Goal: Task Accomplishment & Management: Use online tool/utility

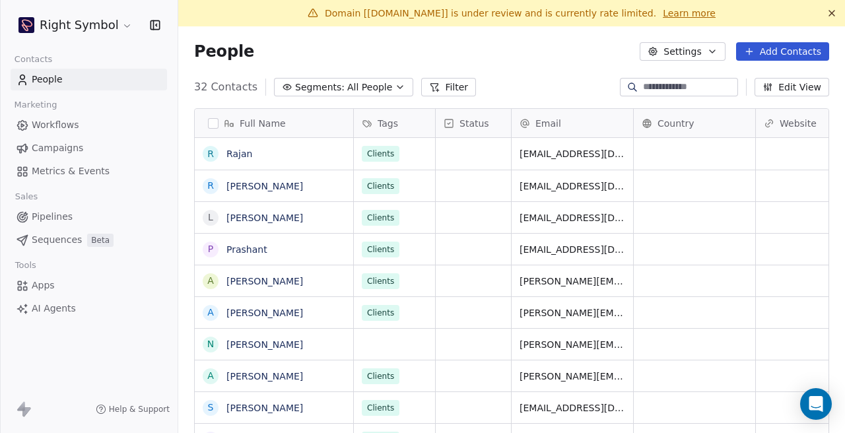
click at [830, 9] on icon at bounding box center [832, 13] width 11 height 11
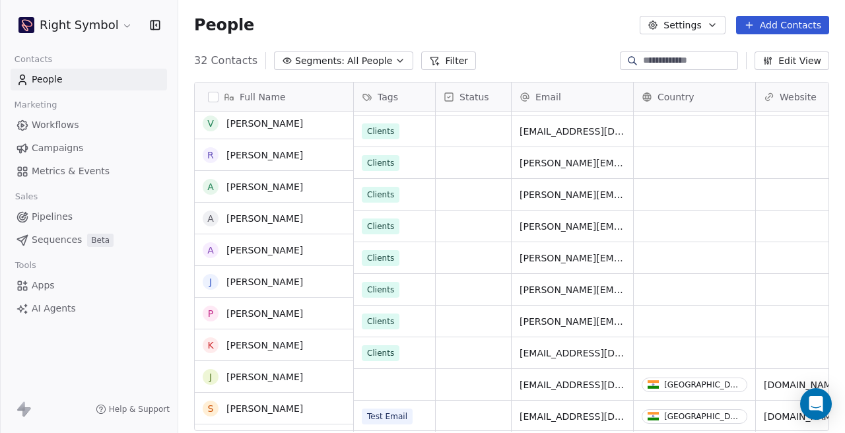
scroll to position [694, 0]
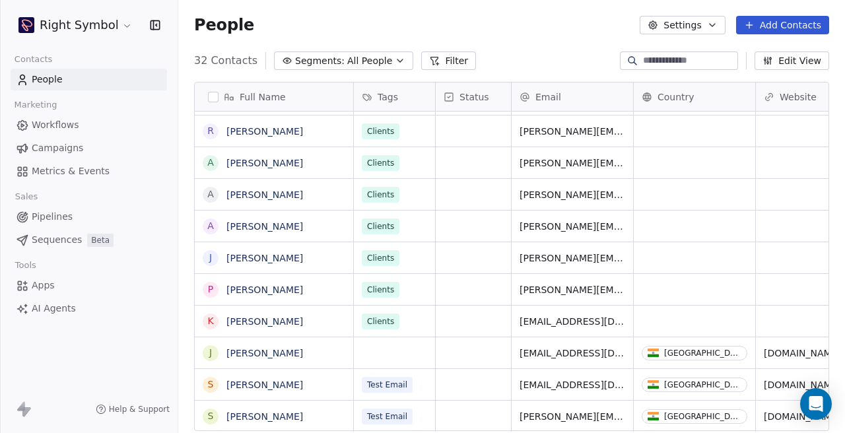
click at [417, 326] on div "Clients" at bounding box center [394, 321] width 81 height 31
click at [394, 320] on span "Clients" at bounding box center [381, 322] width 38 height 16
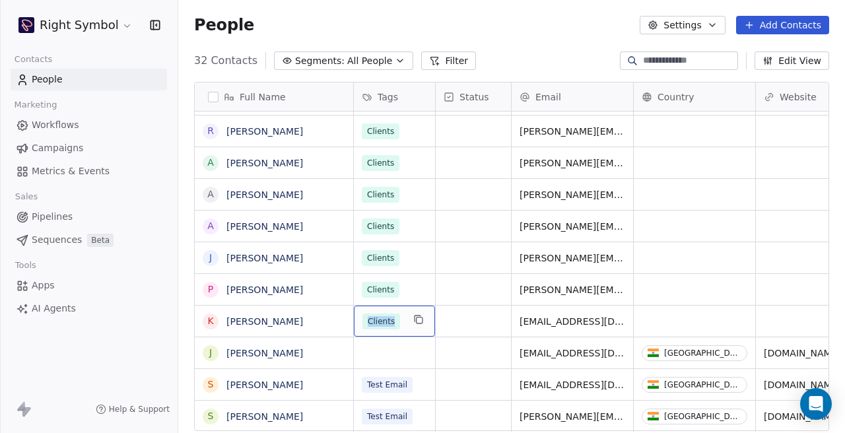
click at [407, 324] on div "Clients" at bounding box center [394, 321] width 81 height 31
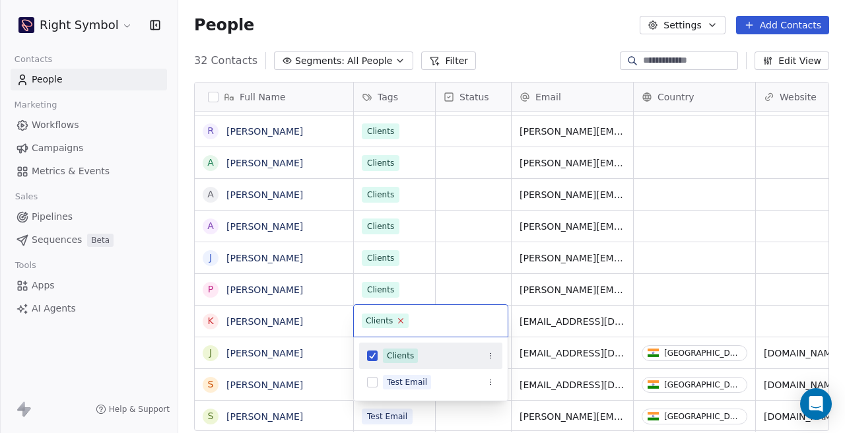
click at [402, 322] on icon at bounding box center [401, 320] width 9 height 9
click at [491, 289] on html "Right Symbol Contacts People Marketing Workflows Campaigns Metrics & Events Sal…" at bounding box center [422, 216] width 845 height 433
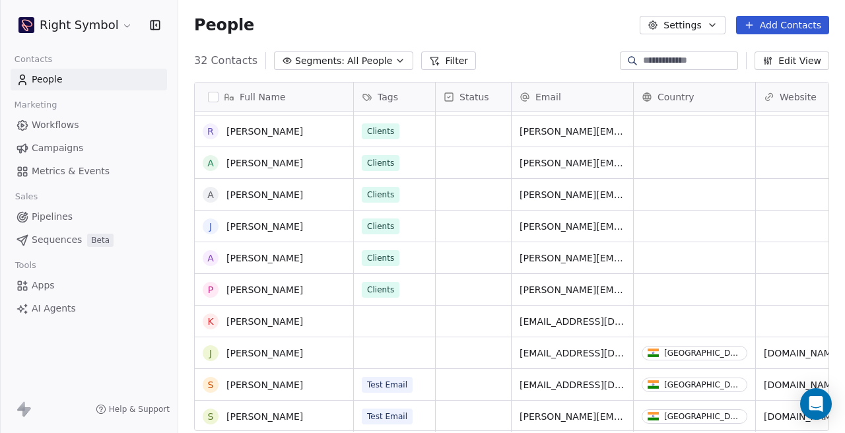
scroll to position [655, 0]
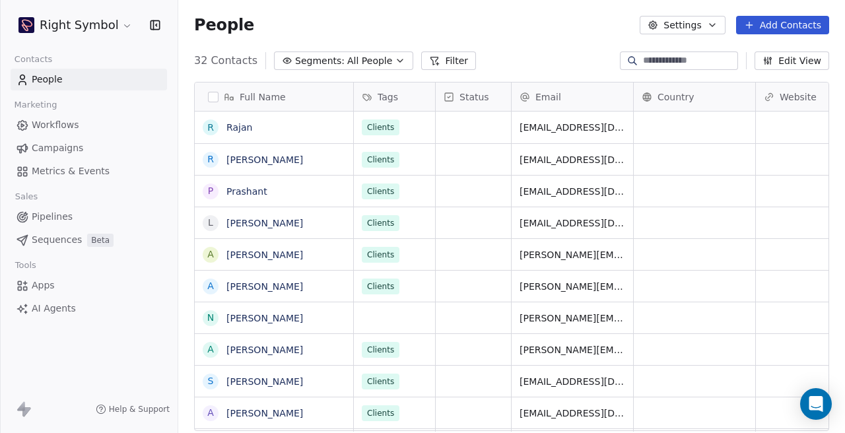
click at [58, 145] on span "Campaigns" at bounding box center [58, 148] width 52 height 14
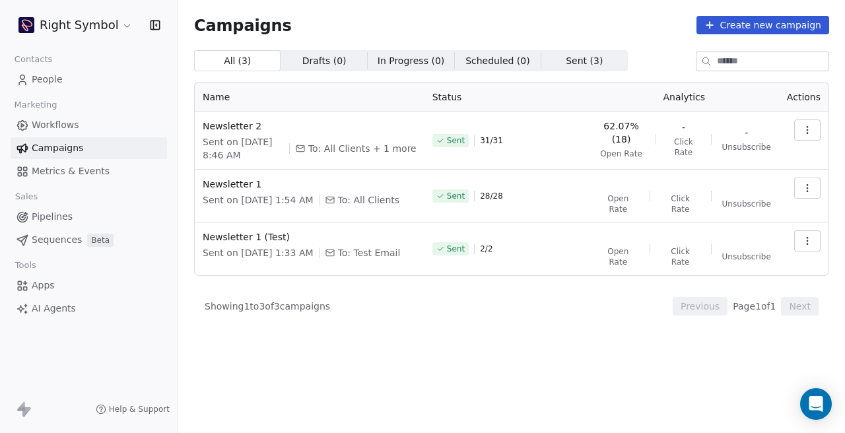
click at [733, 25] on button "Create new campaign" at bounding box center [763, 25] width 133 height 18
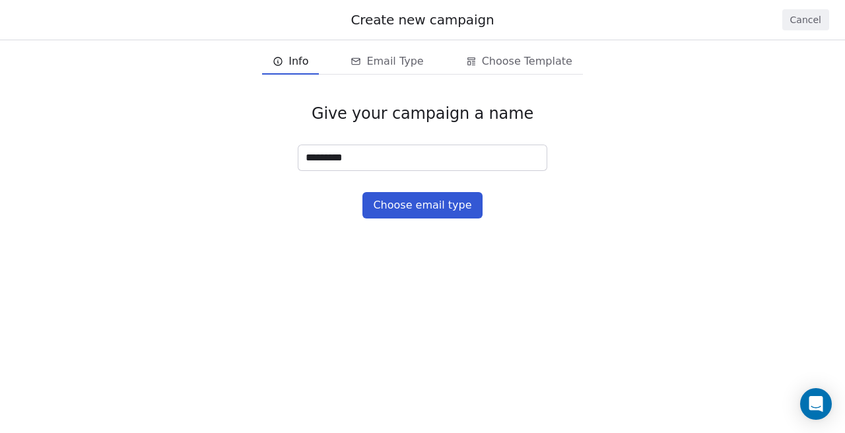
type input "**********"
click at [415, 212] on button "Choose email type" at bounding box center [423, 205] width 120 height 26
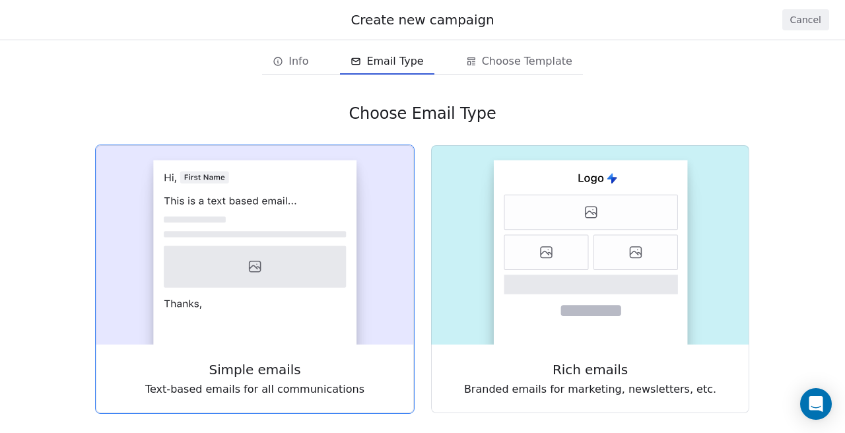
click at [322, 236] on icon at bounding box center [255, 234] width 182 height 6
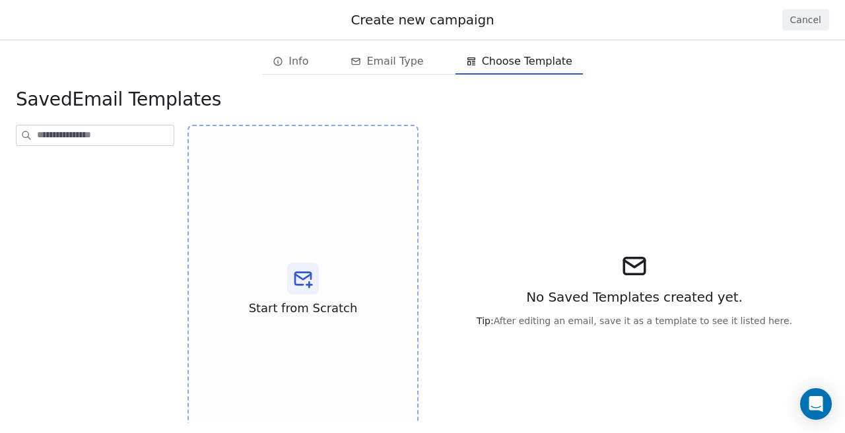
click at [322, 236] on div "Start from Scratch" at bounding box center [303, 290] width 231 height 330
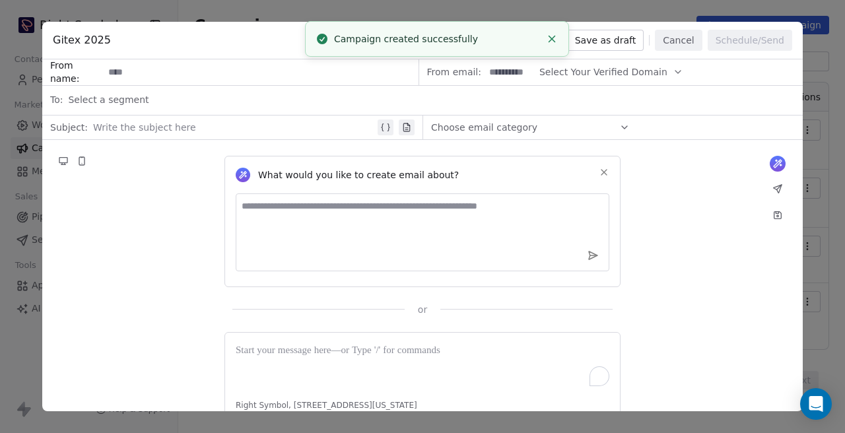
click at [605, 172] on icon at bounding box center [604, 172] width 11 height 11
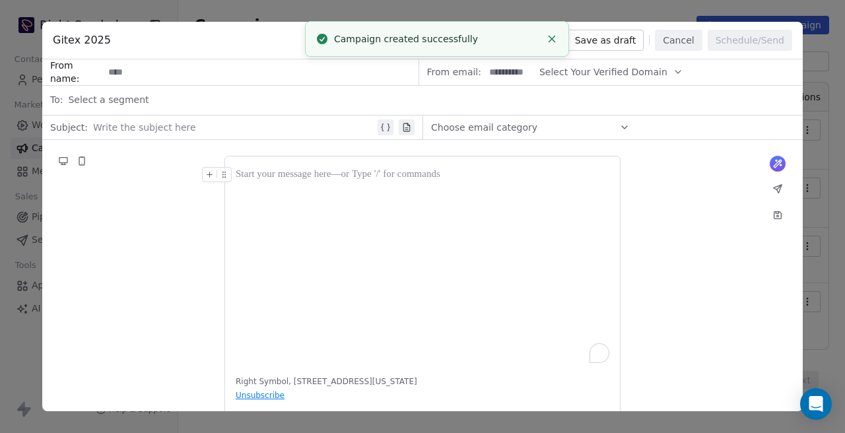
click at [212, 172] on icon "To enrich screen reader interactions, please activate Accessibility in Grammarl…" at bounding box center [209, 174] width 9 height 9
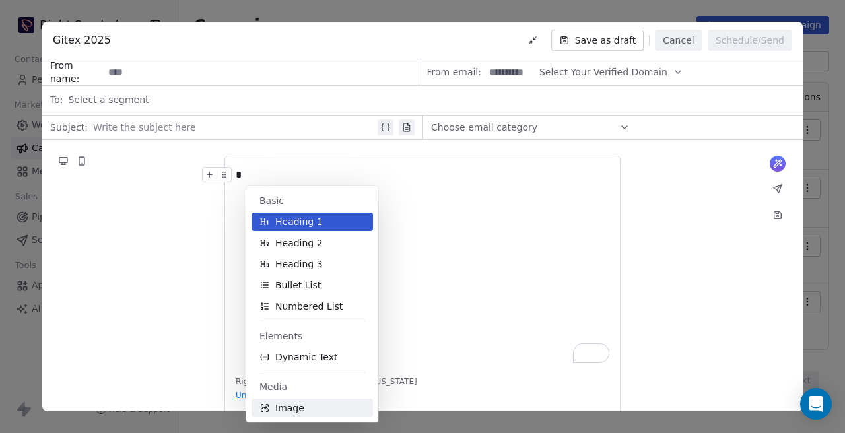
click at [298, 402] on span "Image" at bounding box center [289, 408] width 29 height 13
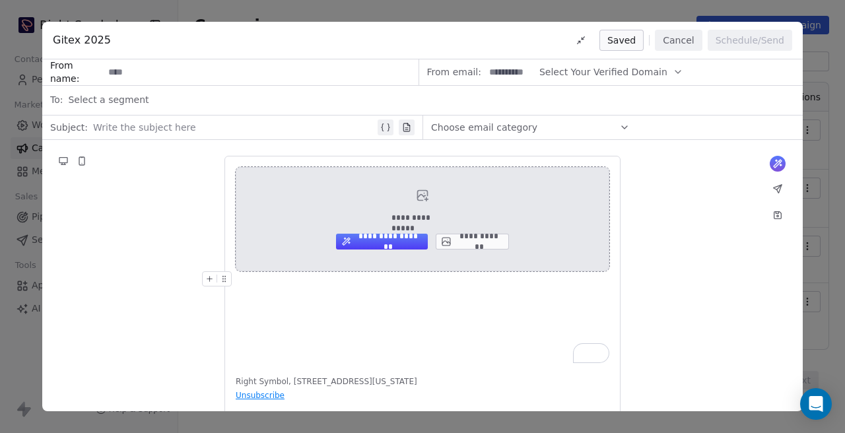
click at [454, 246] on button "**********" at bounding box center [472, 242] width 73 height 16
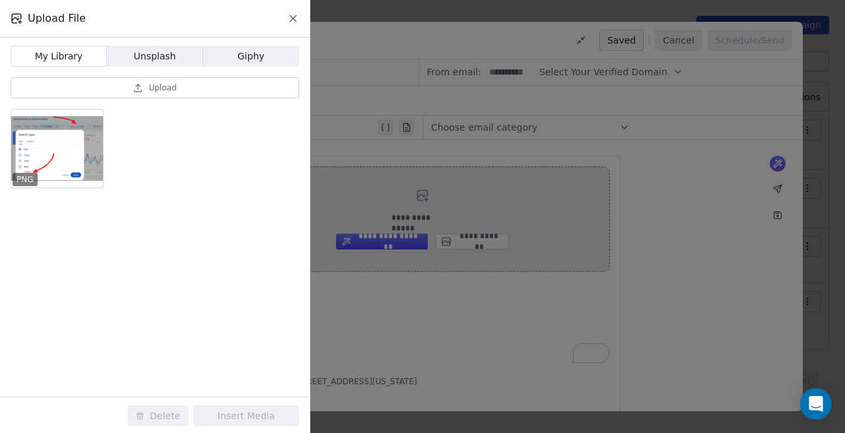
click at [172, 193] on div "PNG" at bounding box center [155, 152] width 289 height 87
click at [172, 92] on span "Upload" at bounding box center [163, 88] width 28 height 11
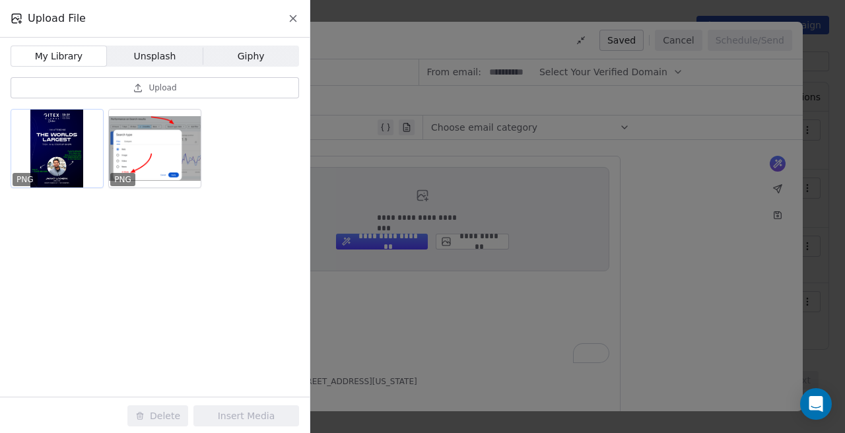
click at [79, 152] on div at bounding box center [57, 149] width 92 height 78
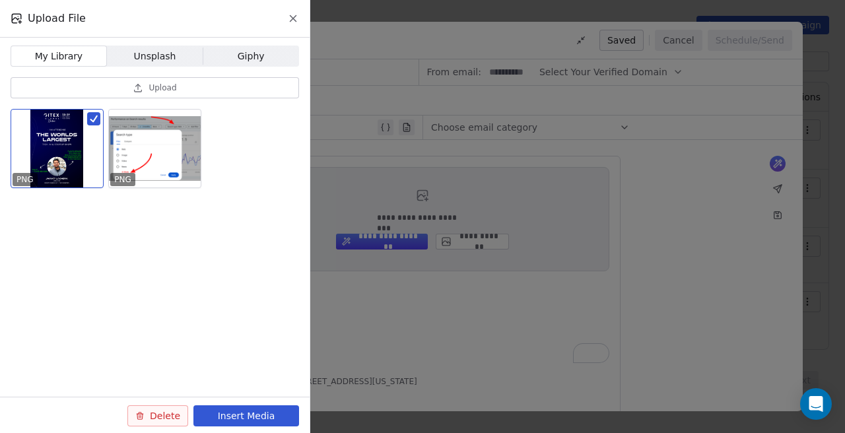
click at [223, 415] on button "Insert Media" at bounding box center [246, 415] width 106 height 21
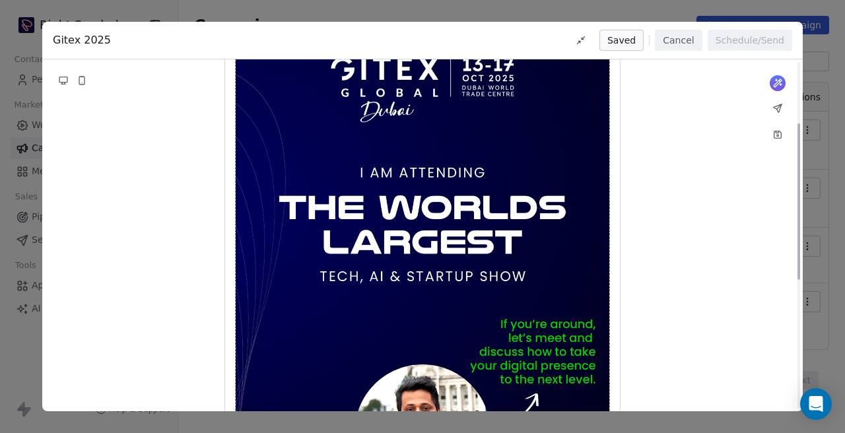
scroll to position [242, 0]
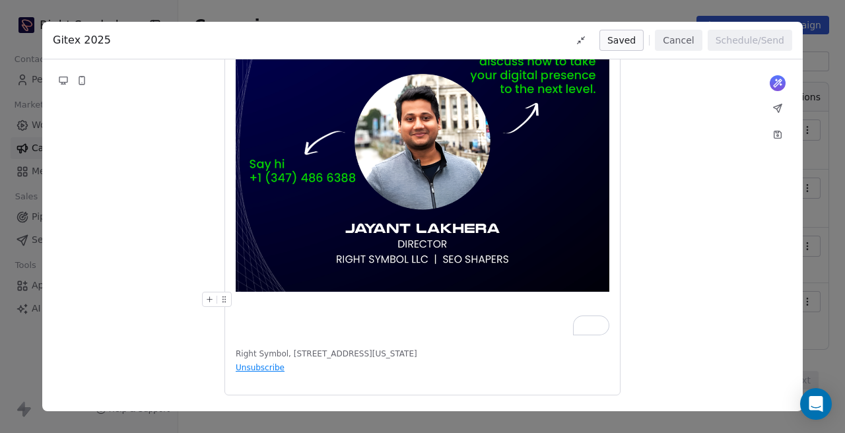
click at [142, 372] on div "What would you like to create email about? or Right Symbol, [STREET_ADDRESS][US…" at bounding box center [422, 61] width 761 height 700
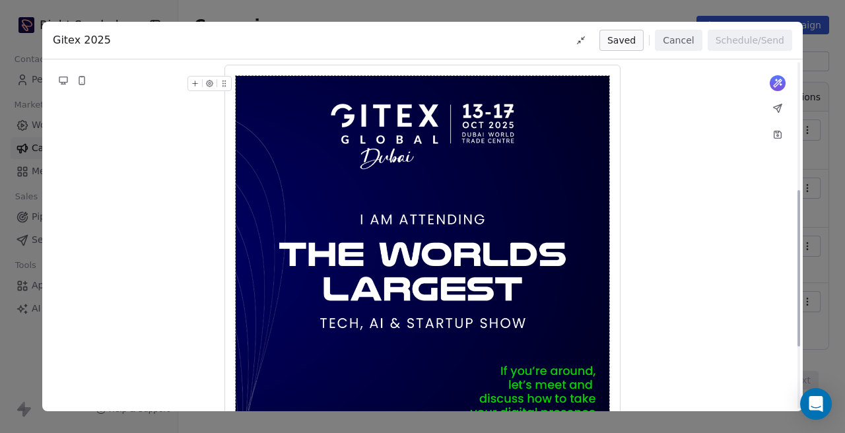
scroll to position [0, 0]
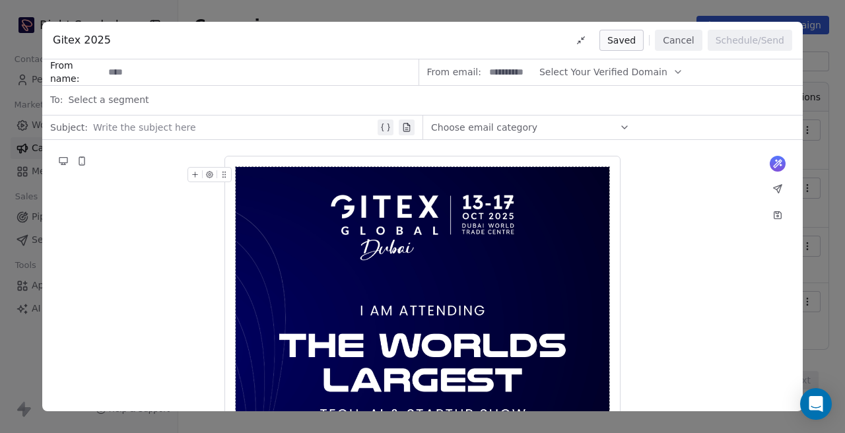
click at [151, 79] on input at bounding box center [261, 72] width 314 height 24
type input "**********"
click at [600, 61] on button "Select Your Verified Domain" at bounding box center [612, 72] width 144 height 26
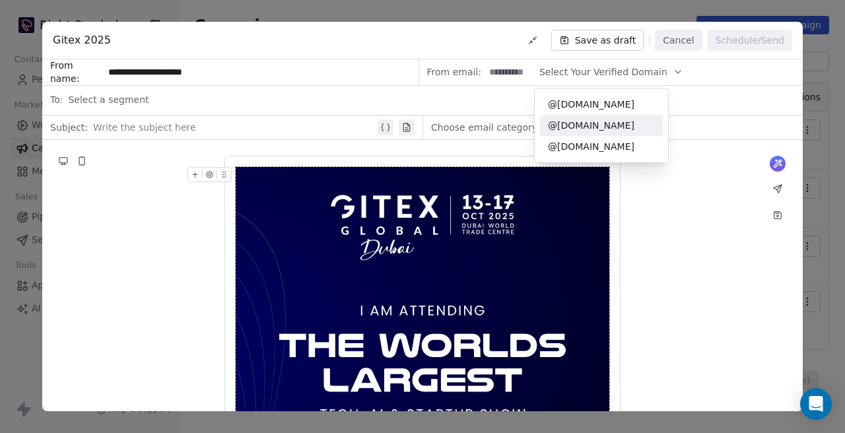
click at [606, 131] on span "@[DOMAIN_NAME]" at bounding box center [601, 125] width 107 height 13
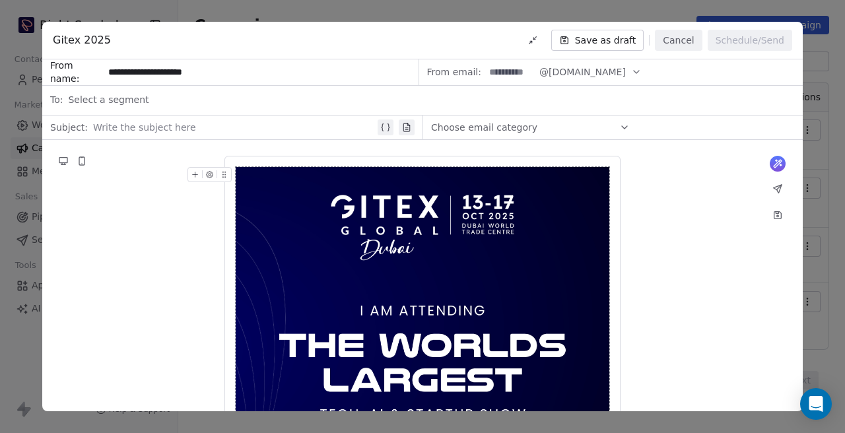
click at [505, 79] on input at bounding box center [511, 72] width 52 height 24
type input "******"
click at [120, 104] on span "Select a segment" at bounding box center [108, 99] width 81 height 13
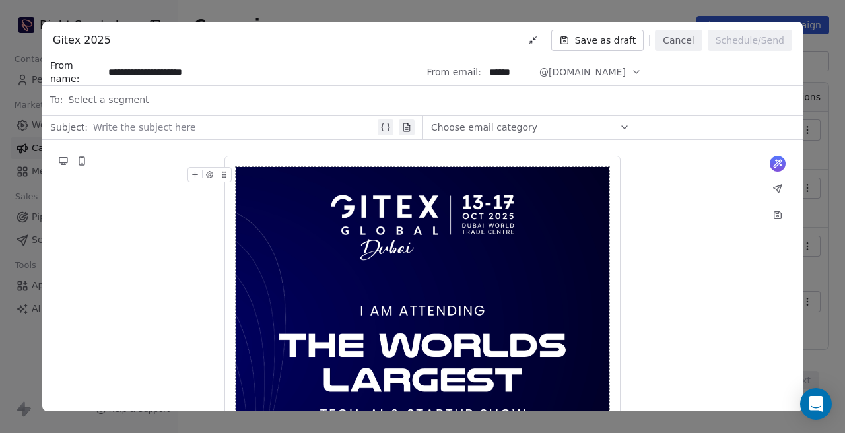
click at [197, 134] on div at bounding box center [234, 128] width 282 height 16
paste div
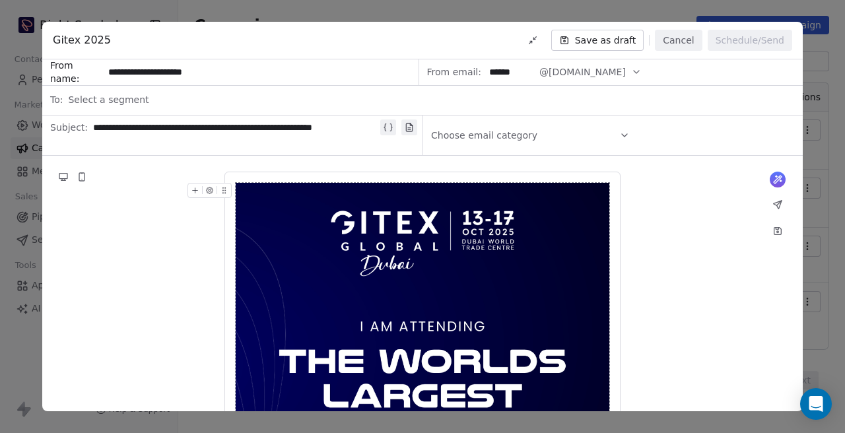
click at [156, 96] on div "Select a segment" at bounding box center [431, 99] width 727 height 29
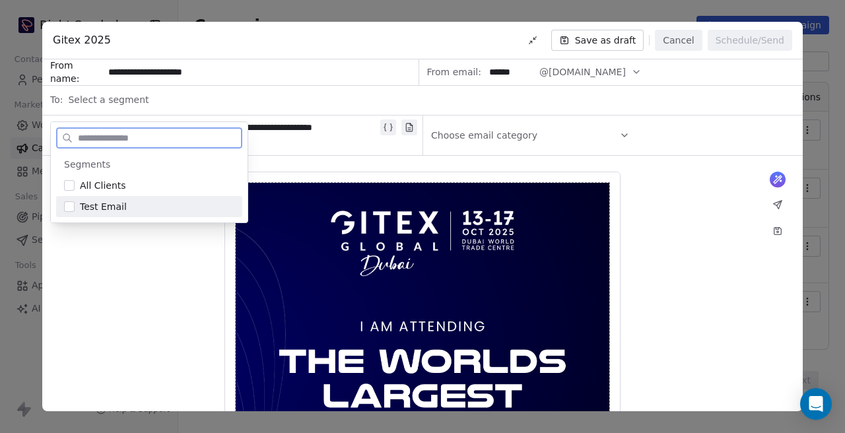
click at [68, 210] on button "Suggestions" at bounding box center [69, 206] width 11 height 11
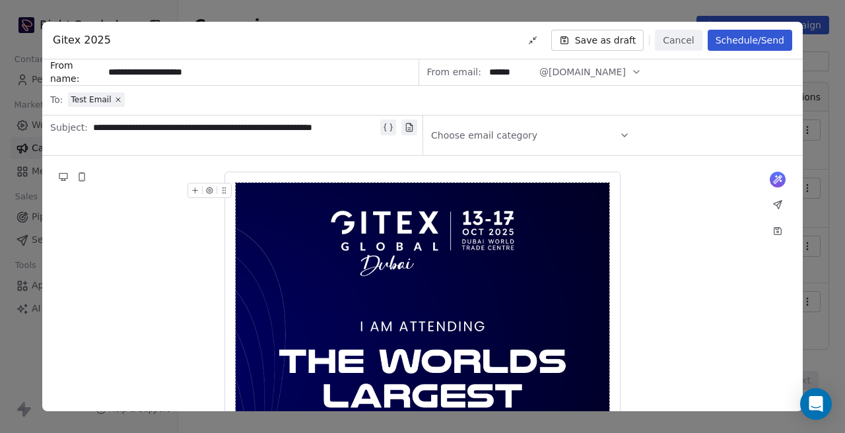
click at [613, 133] on div "Choose email category" at bounding box center [530, 135] width 199 height 37
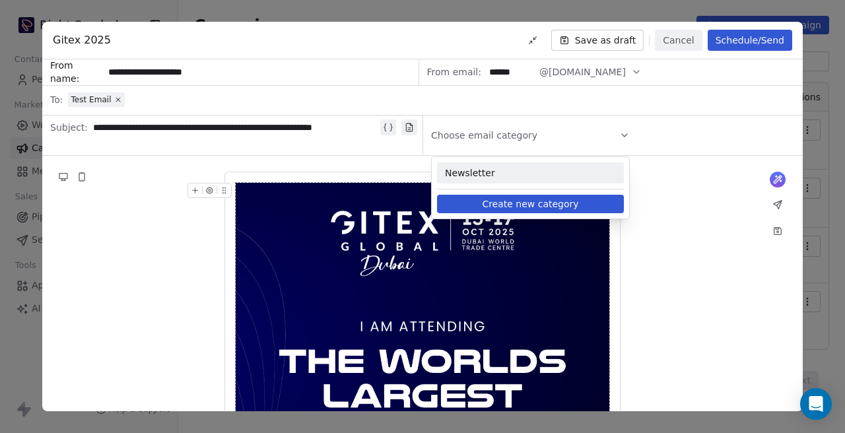
click at [537, 168] on span "Newsletter" at bounding box center [530, 172] width 171 height 13
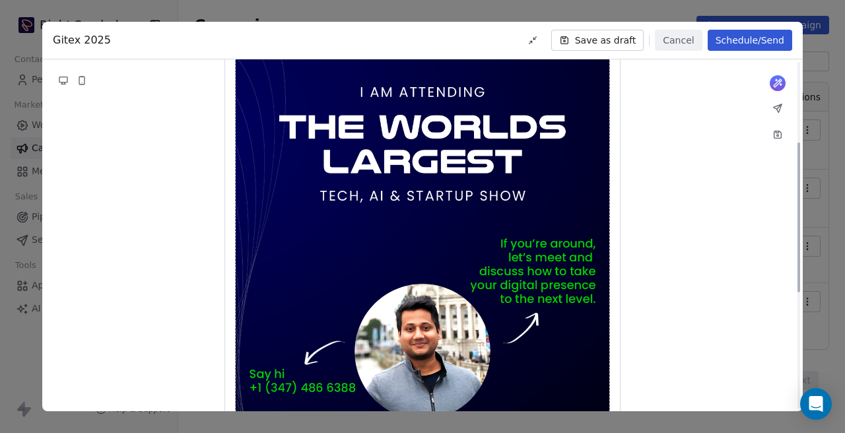
scroll to position [378, 0]
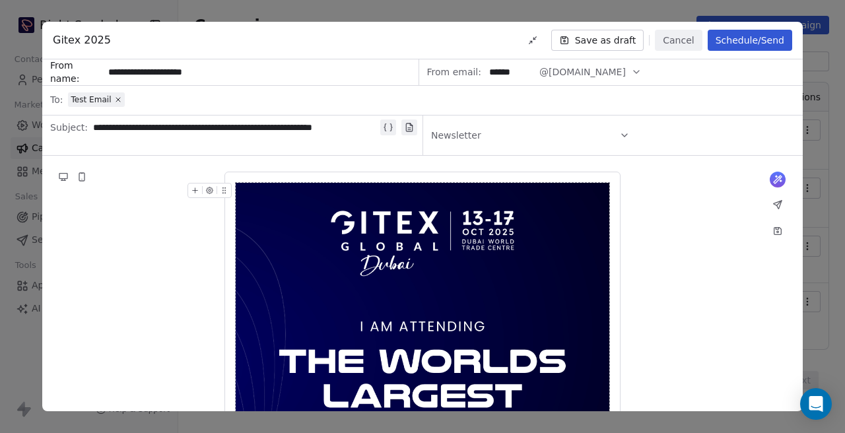
click at [724, 42] on button "Schedule/Send" at bounding box center [750, 40] width 85 height 21
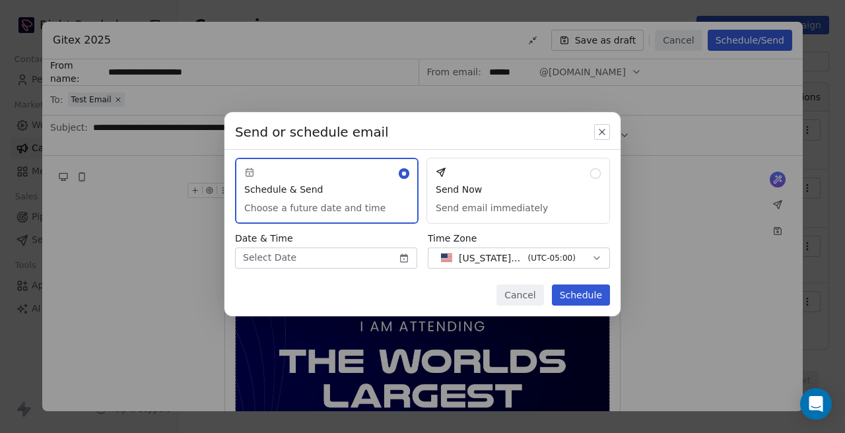
click at [510, 199] on button "Send Now Send email immediately" at bounding box center [519, 191] width 184 height 66
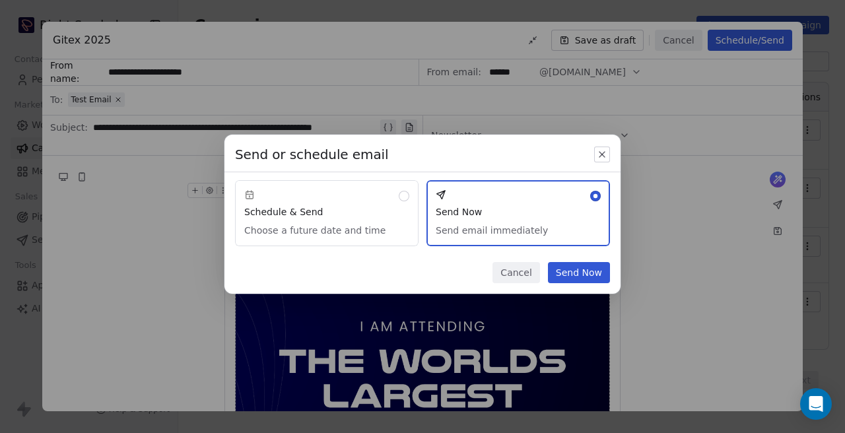
click at [565, 279] on button "Send Now" at bounding box center [579, 272] width 62 height 21
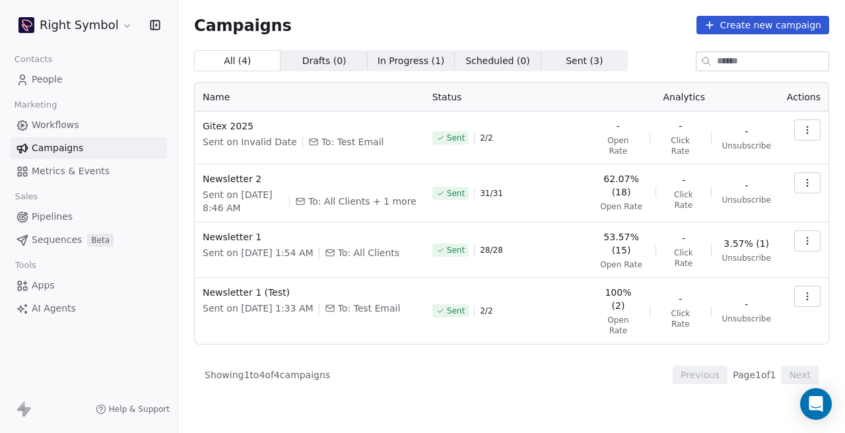
click at [59, 86] on span "People" at bounding box center [47, 80] width 31 height 14
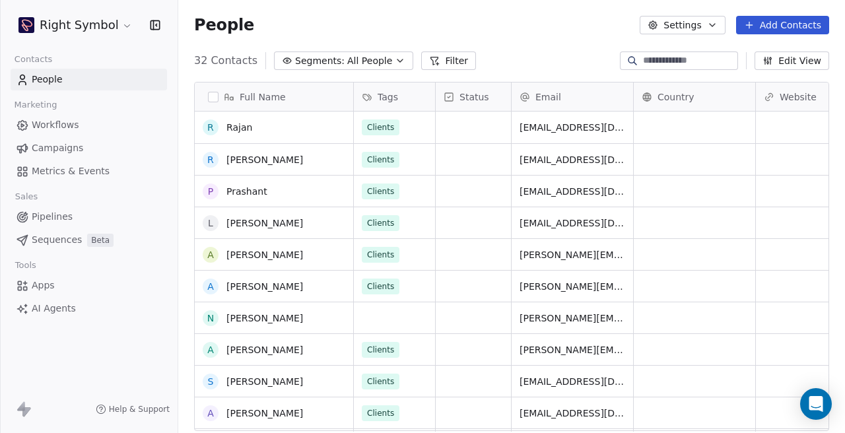
click at [74, 146] on span "Campaigns" at bounding box center [58, 148] width 52 height 14
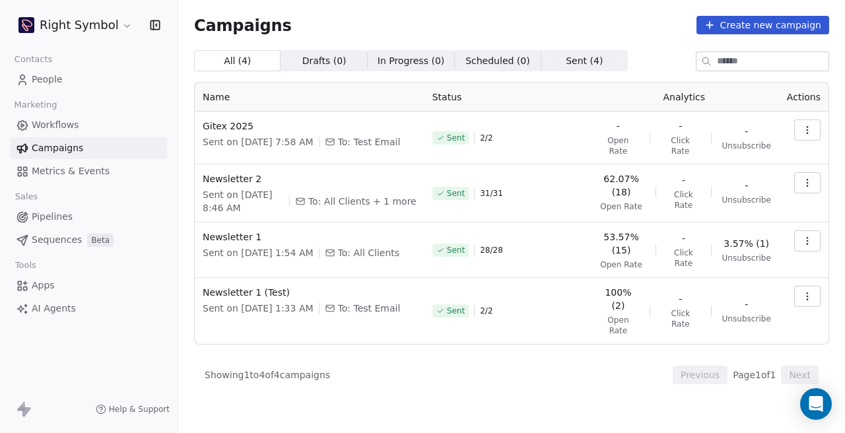
click at [812, 131] on icon "button" at bounding box center [807, 130] width 11 height 11
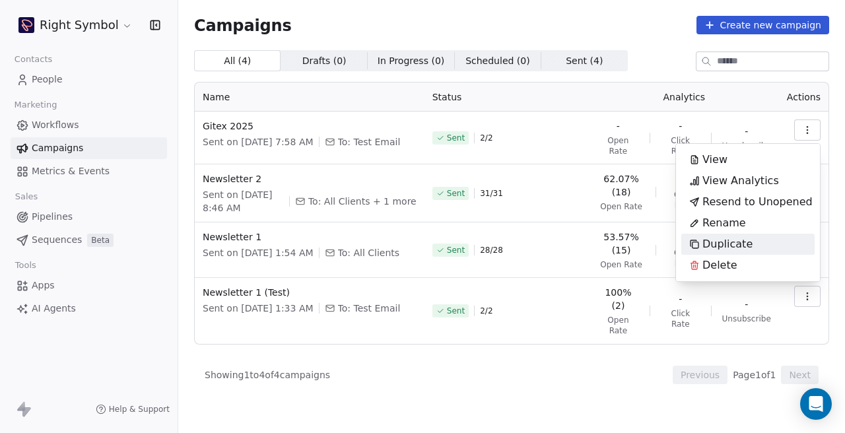
click at [734, 243] on span "Duplicate" at bounding box center [728, 244] width 50 height 16
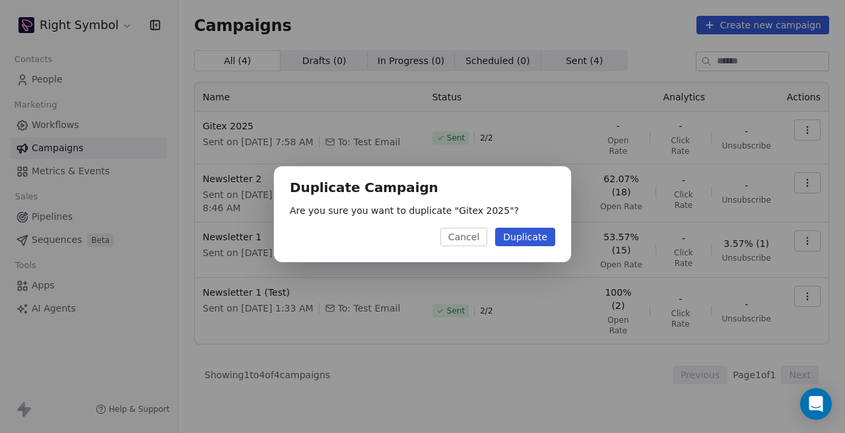
click at [536, 238] on button "Duplicate" at bounding box center [525, 237] width 60 height 18
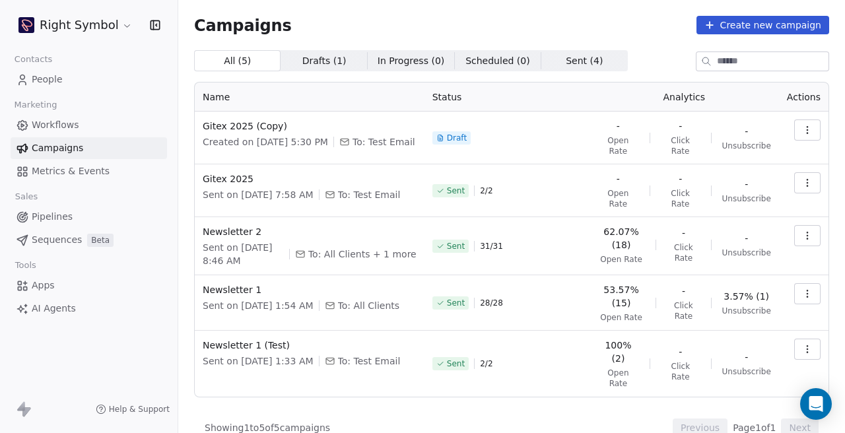
click at [808, 129] on icon "button" at bounding box center [807, 130] width 11 height 11
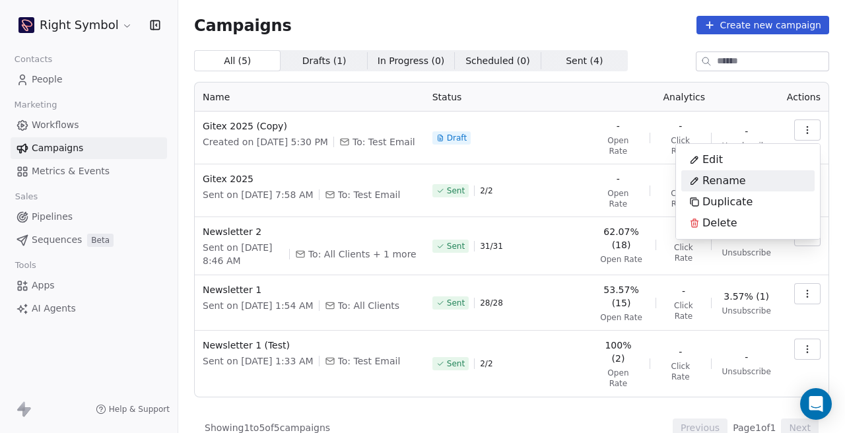
click at [726, 174] on span "Rename" at bounding box center [725, 181] width 44 height 16
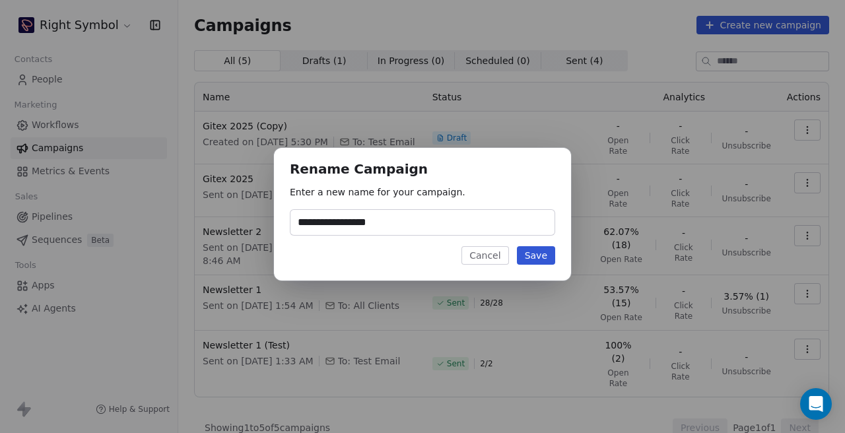
click at [390, 219] on input "**********" at bounding box center [423, 222] width 264 height 25
type input "**********"
click at [524, 256] on button "Save" at bounding box center [536, 255] width 38 height 18
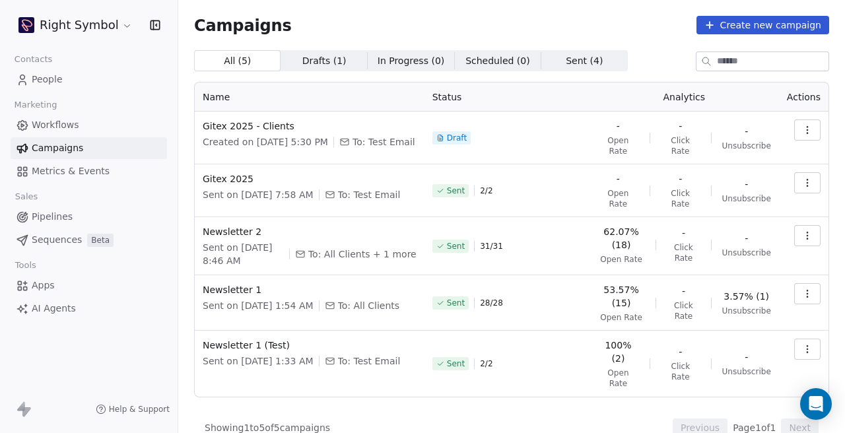
click at [808, 138] on button "button" at bounding box center [807, 130] width 26 height 21
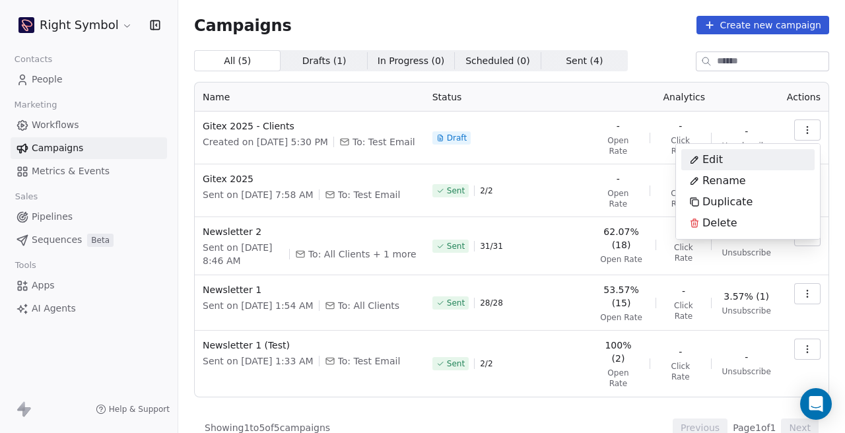
click at [728, 165] on div "Edit" at bounding box center [707, 159] width 50 height 21
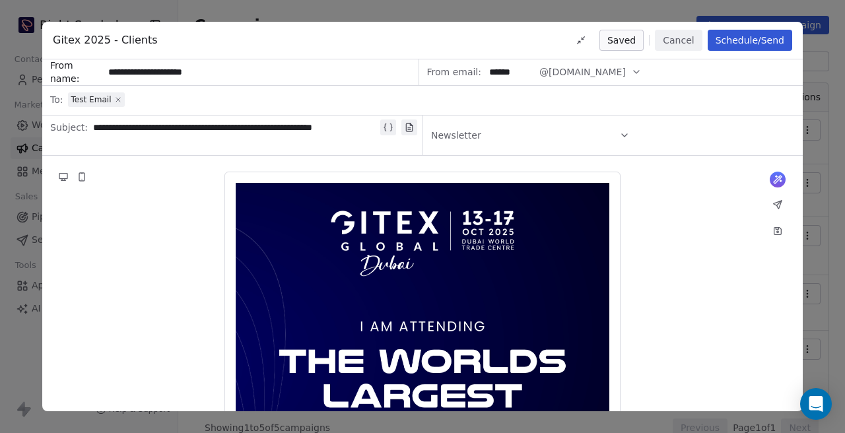
click at [118, 98] on icon at bounding box center [118, 100] width 4 height 4
click at [137, 98] on span "Select a segment" at bounding box center [108, 99] width 81 height 13
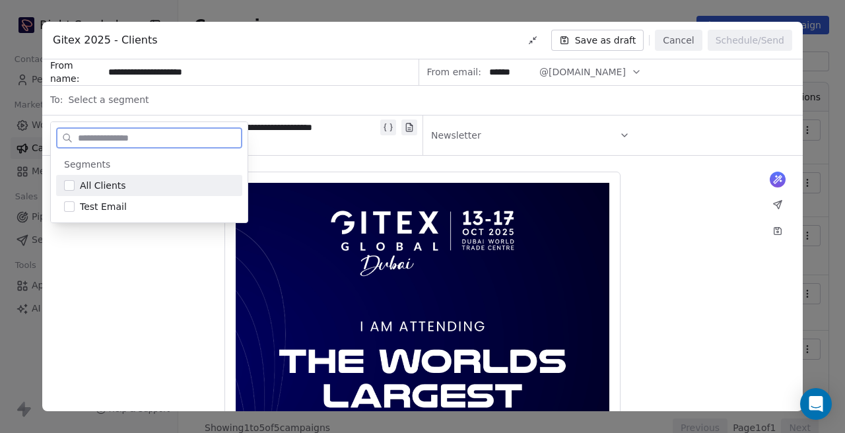
click at [74, 186] on button "Suggestions" at bounding box center [69, 185] width 11 height 11
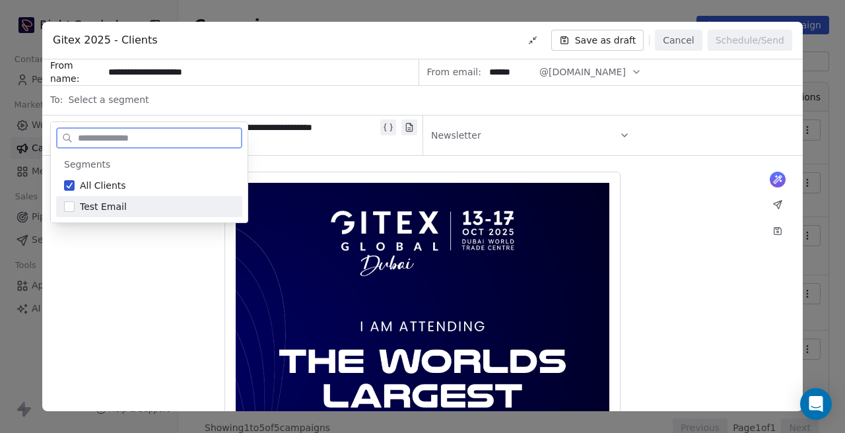
click at [75, 205] on div "Test Email" at bounding box center [149, 206] width 186 height 21
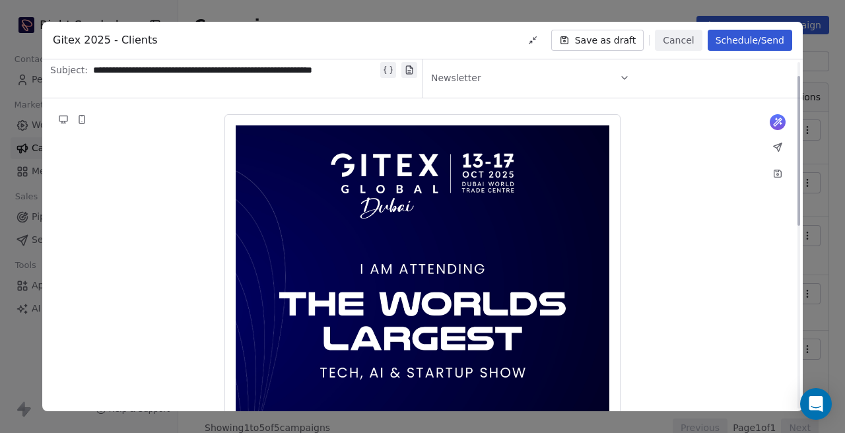
scroll to position [159, 0]
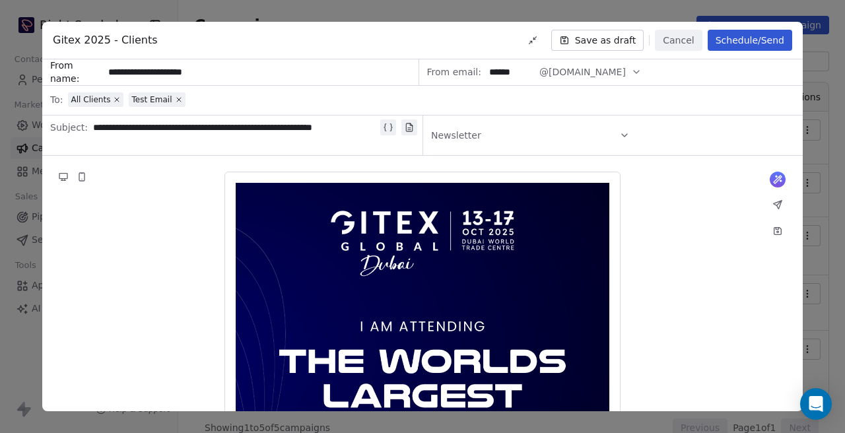
click at [718, 44] on button "Schedule/Send" at bounding box center [750, 40] width 85 height 21
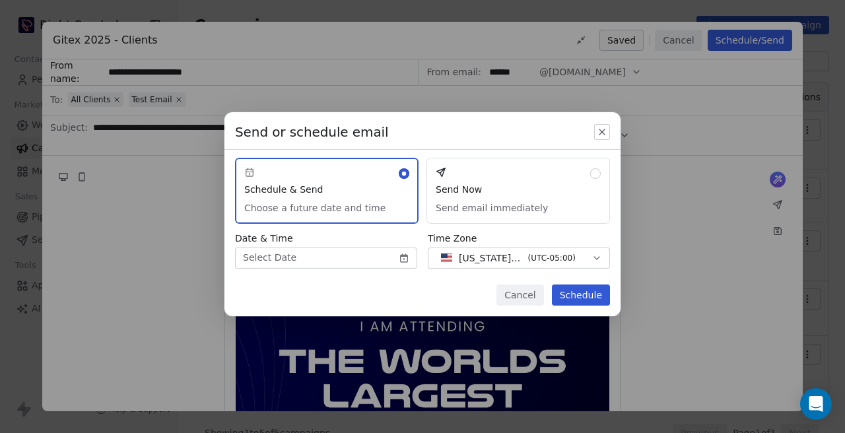
click at [399, 262] on body "Right Symbol Contacts People Marketing Workflows Campaigns Metrics & Events Sal…" at bounding box center [422, 216] width 845 height 433
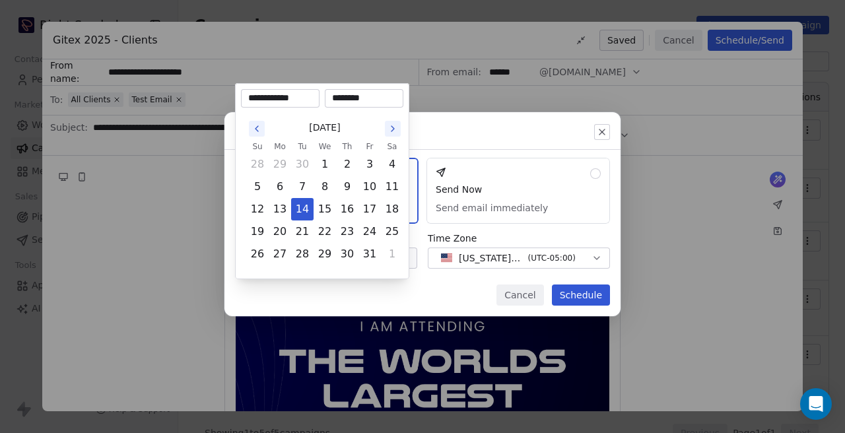
click at [340, 95] on input "********" at bounding box center [364, 98] width 73 height 13
type input "********"
click at [416, 289] on div "Send or schedule email Schedule & Send Choose a future date and time Send Now S…" at bounding box center [422, 216] width 845 height 251
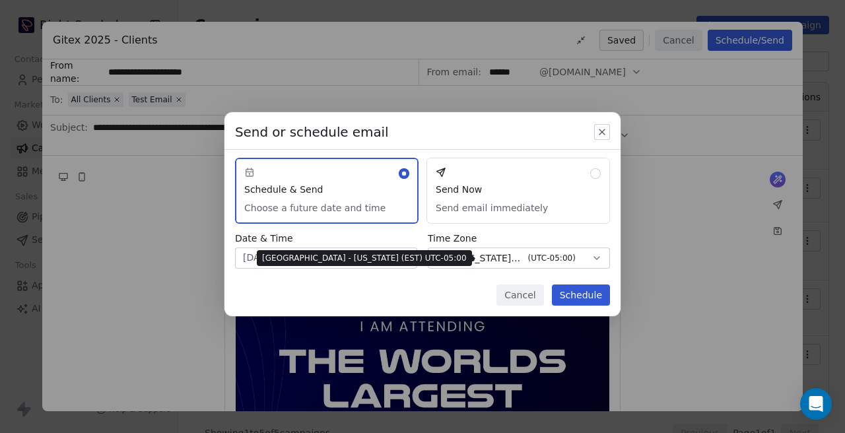
click at [528, 256] on span "( UTC-05:00 )" at bounding box center [552, 258] width 48 height 12
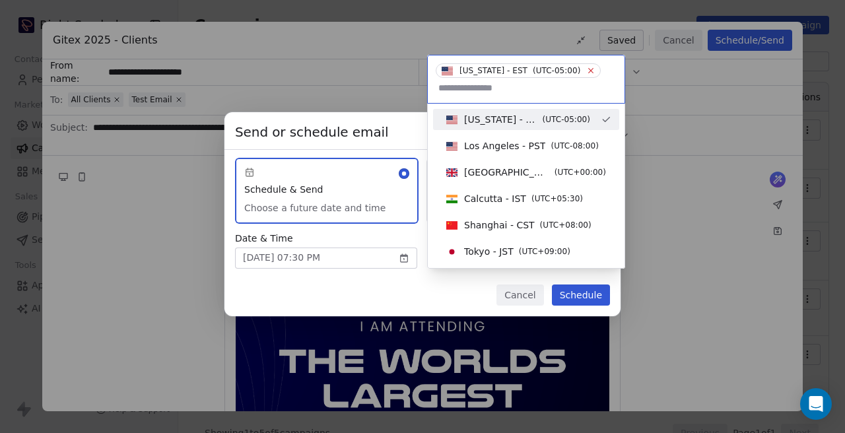
click at [587, 69] on icon at bounding box center [591, 70] width 9 height 9
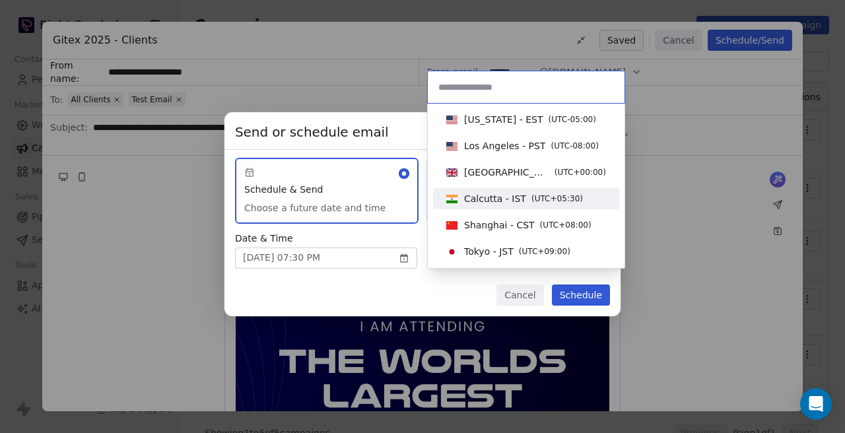
click at [470, 199] on span "Calcutta - IST" at bounding box center [495, 198] width 62 height 13
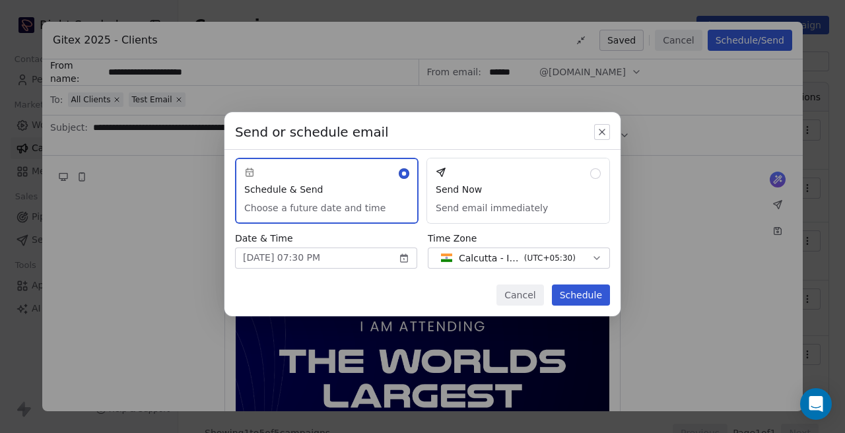
click at [584, 295] on button "Schedule" at bounding box center [581, 295] width 58 height 21
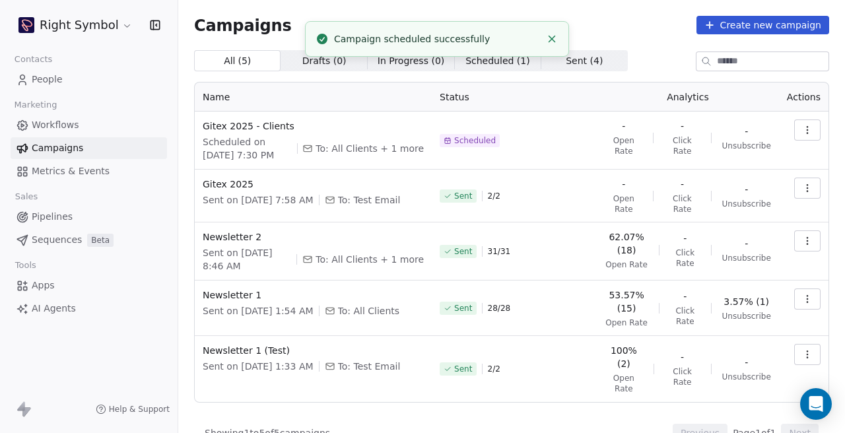
click at [59, 83] on span "People" at bounding box center [47, 80] width 31 height 14
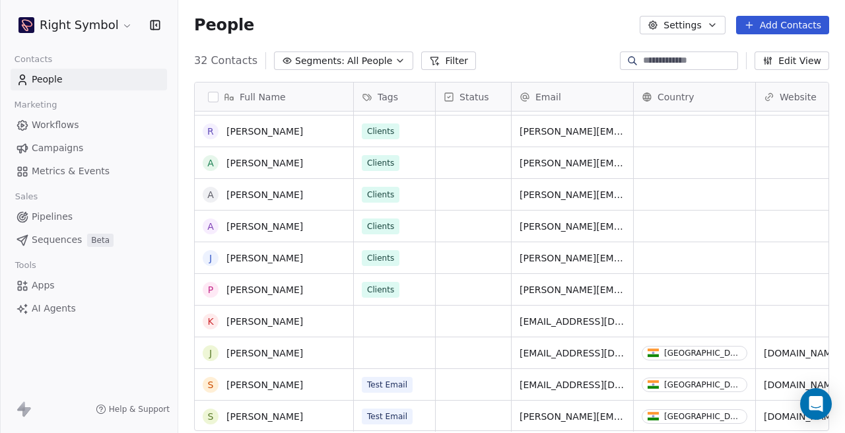
scroll to position [440, 0]
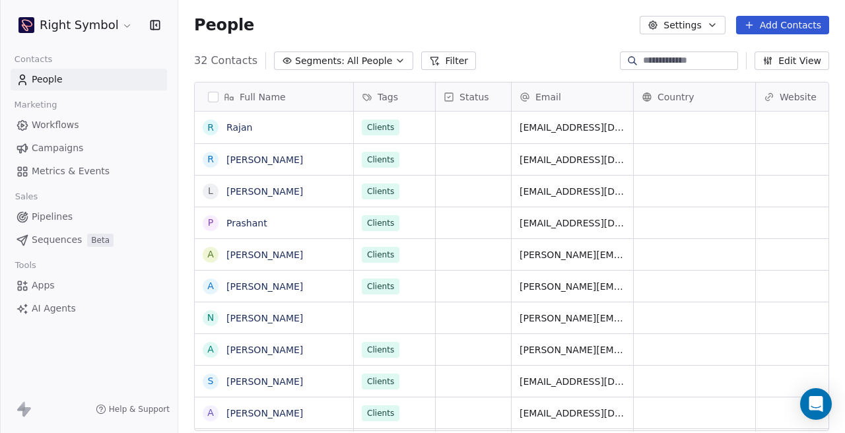
click at [118, 28] on html "Right Symbol Contacts People Marketing Workflows Campaigns Metrics & Events Sal…" at bounding box center [422, 216] width 845 height 433
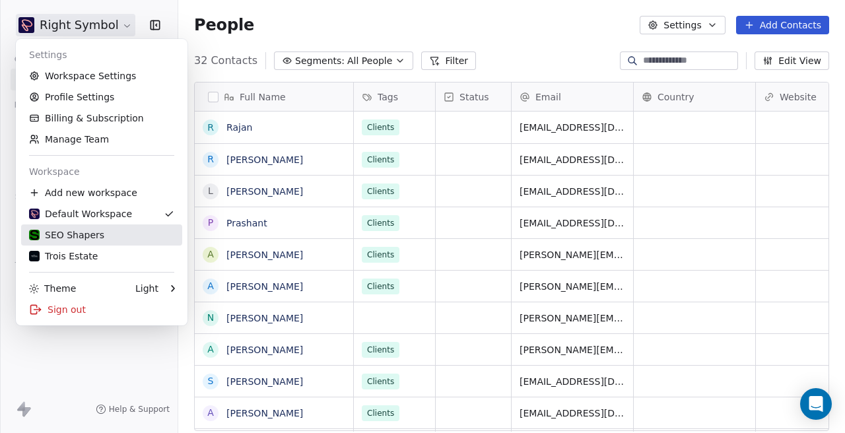
click at [107, 236] on div "SEO Shapers" at bounding box center [101, 234] width 145 height 13
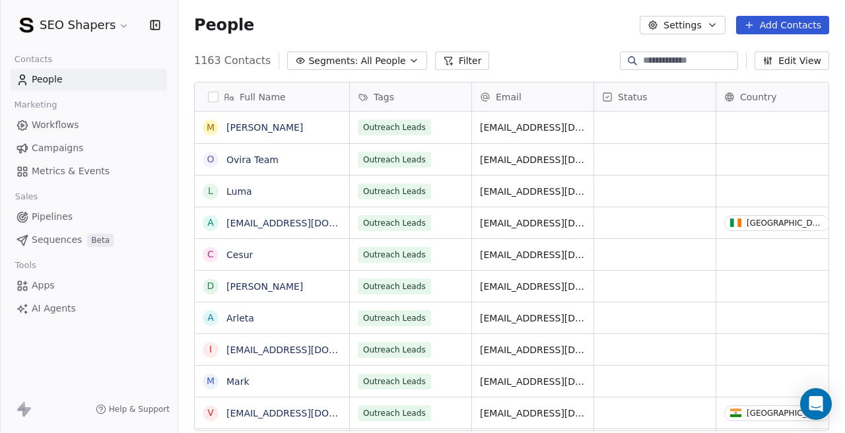
click at [96, 145] on link "Campaigns" at bounding box center [89, 148] width 157 height 22
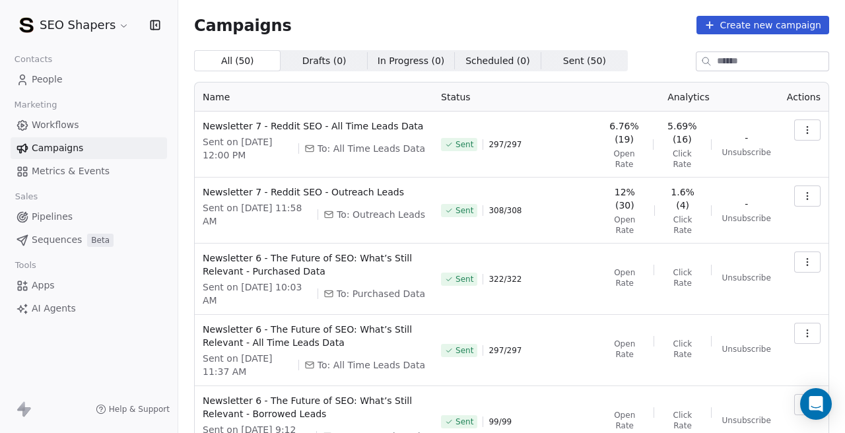
click at [759, 23] on button "Create new campaign" at bounding box center [763, 25] width 133 height 18
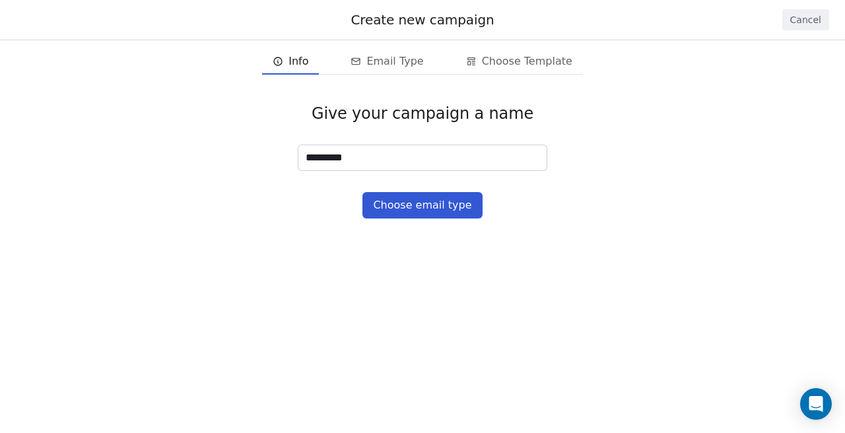
type input "**********"
click at [427, 211] on button "Choose email type" at bounding box center [423, 205] width 120 height 26
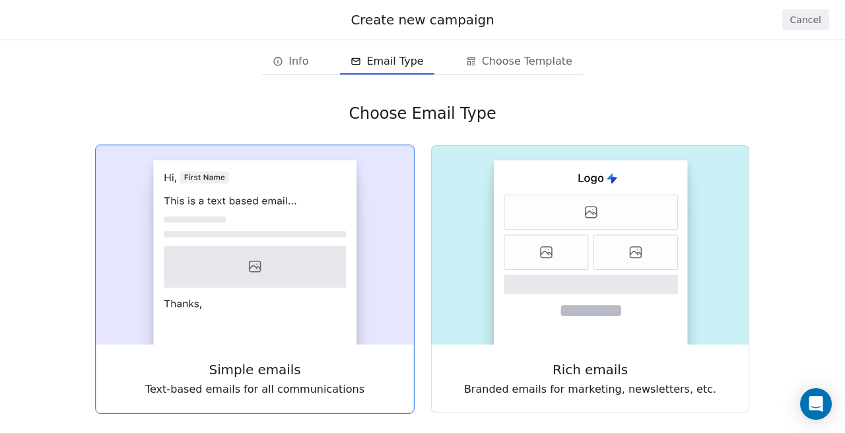
click at [292, 248] on icon at bounding box center [255, 267] width 182 height 42
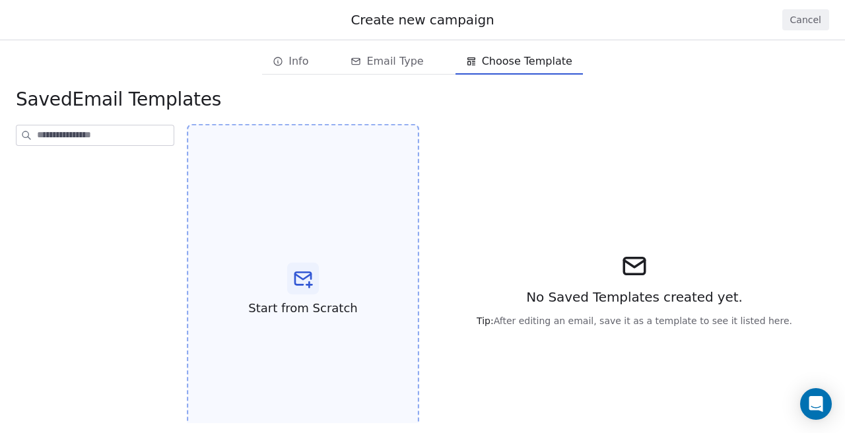
click at [361, 196] on div "Start from Scratch" at bounding box center [303, 290] width 232 height 332
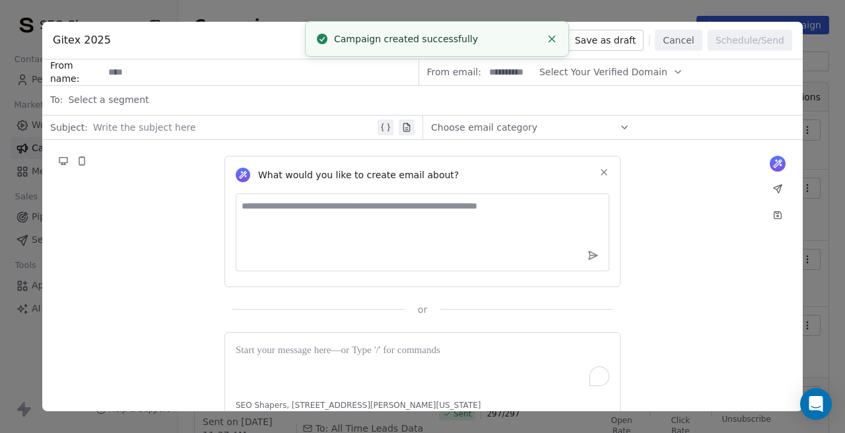
click at [604, 172] on icon at bounding box center [604, 172] width 5 height 5
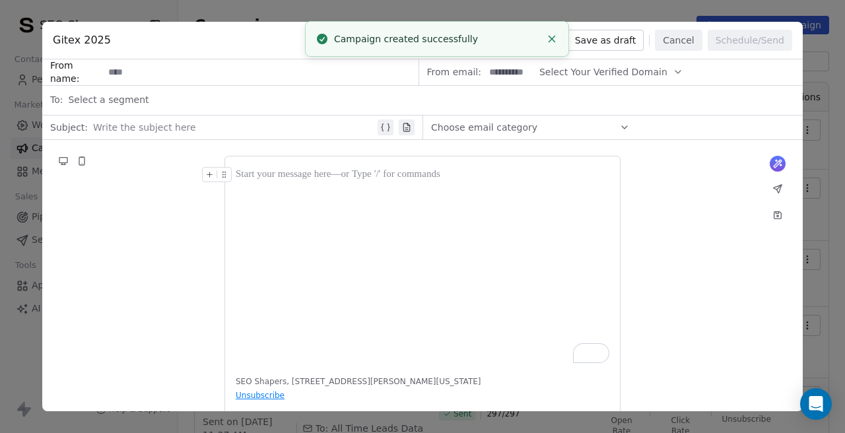
click at [213, 172] on icon "To enrich screen reader interactions, please activate Accessibility in Grammarl…" at bounding box center [209, 174] width 9 height 9
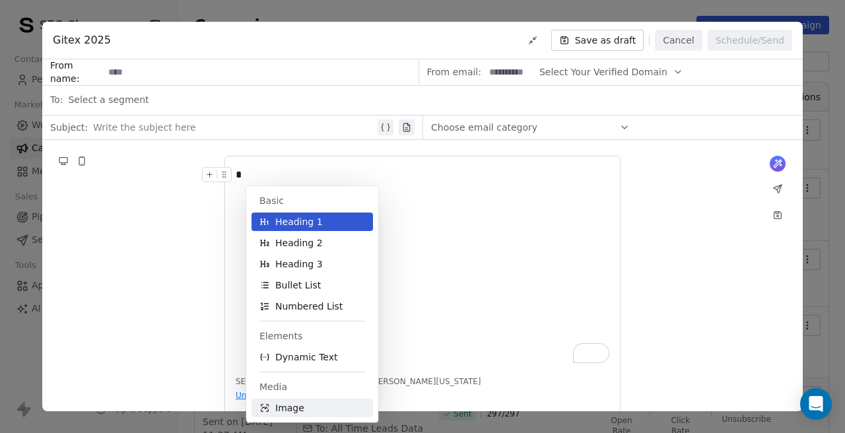
click at [288, 411] on span "Image" at bounding box center [289, 408] width 29 height 13
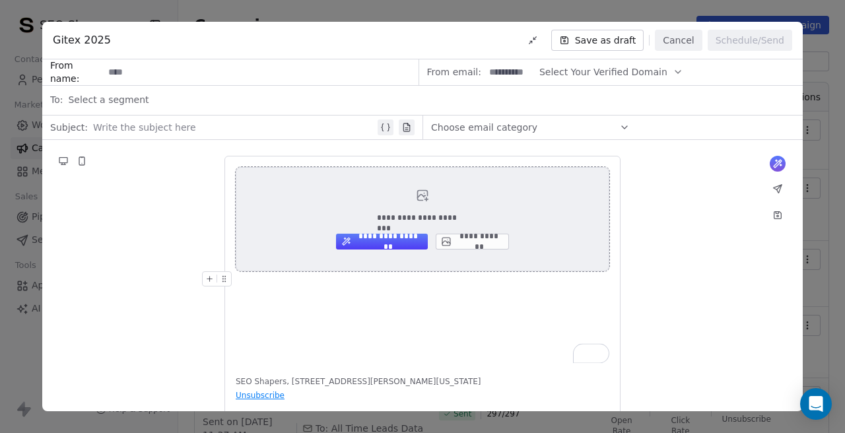
click at [468, 245] on button "**********" at bounding box center [472, 242] width 73 height 16
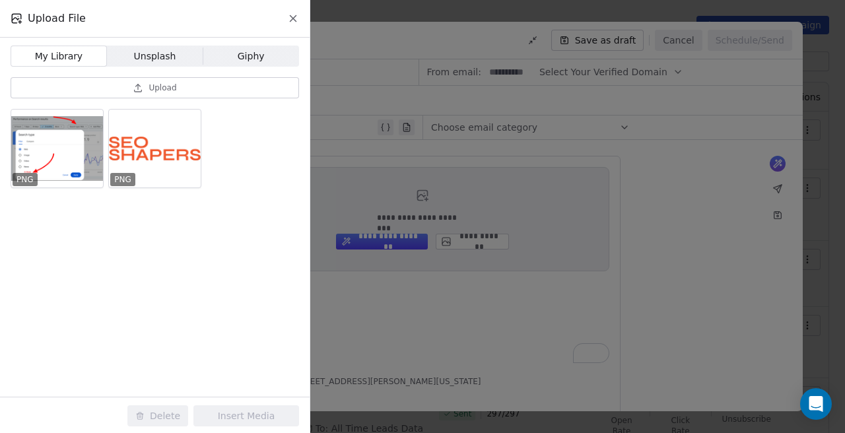
click at [155, 92] on span "Upload" at bounding box center [163, 88] width 28 height 11
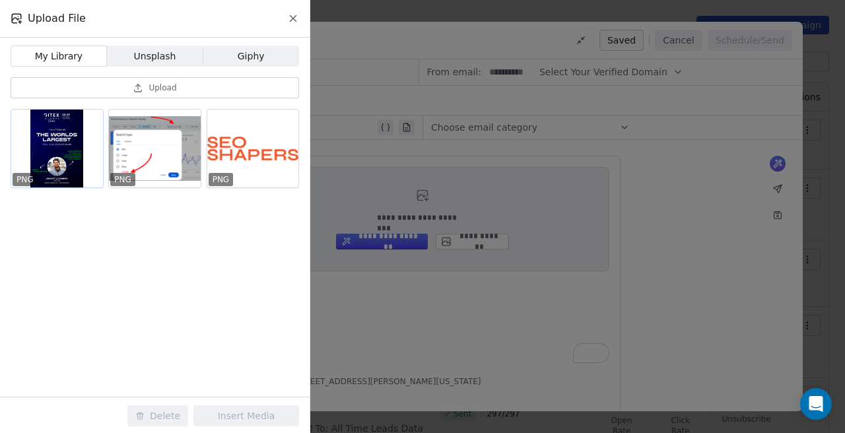
click at [45, 162] on div at bounding box center [57, 149] width 92 height 78
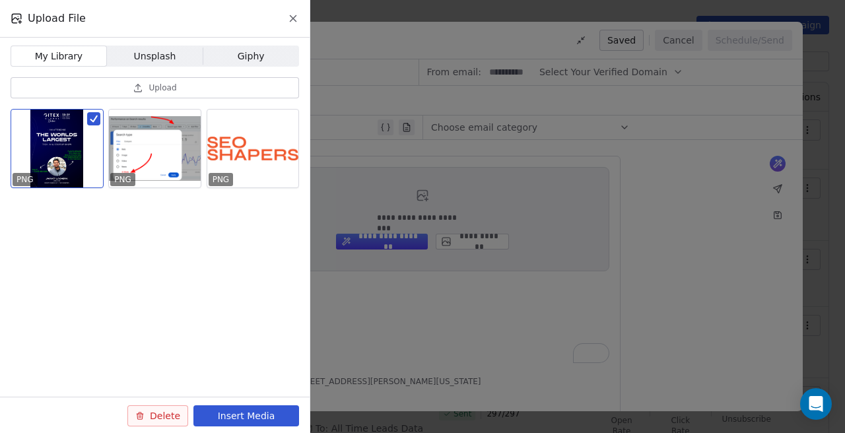
click at [256, 409] on button "Insert Media" at bounding box center [246, 415] width 106 height 21
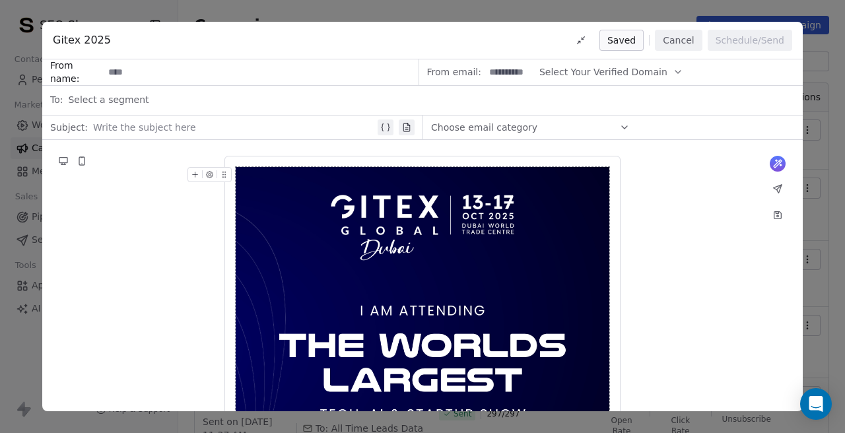
click at [155, 72] on input at bounding box center [261, 72] width 314 height 24
type input "**********"
click at [616, 71] on span "Select Your Verified Domain" at bounding box center [604, 72] width 128 height 14
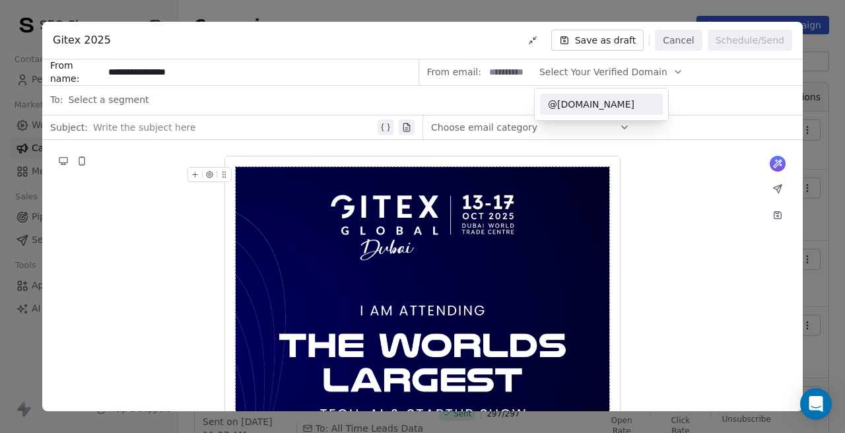
click at [589, 101] on span "@[DOMAIN_NAME]" at bounding box center [601, 104] width 107 height 13
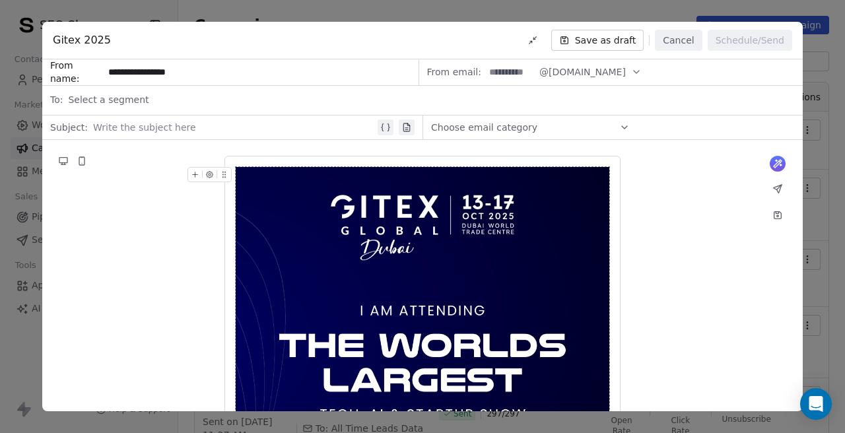
click at [512, 75] on input at bounding box center [511, 72] width 52 height 24
type input "***"
click at [262, 99] on div "Select a segment" at bounding box center [431, 99] width 727 height 29
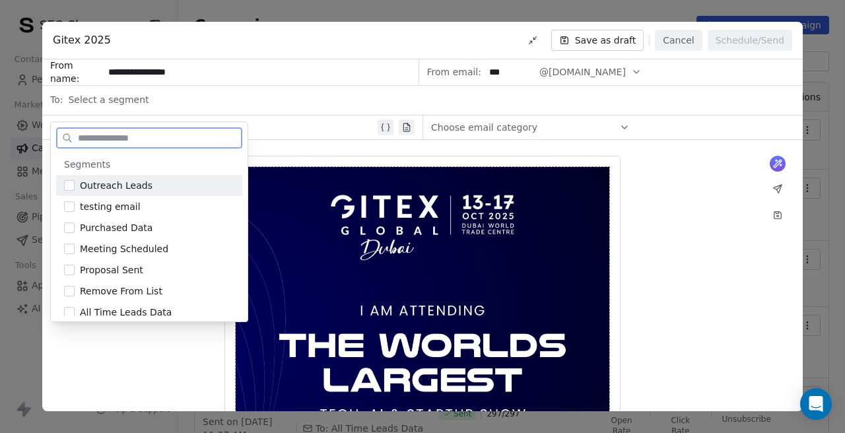
click at [71, 187] on button "Suggestions" at bounding box center [69, 185] width 11 height 11
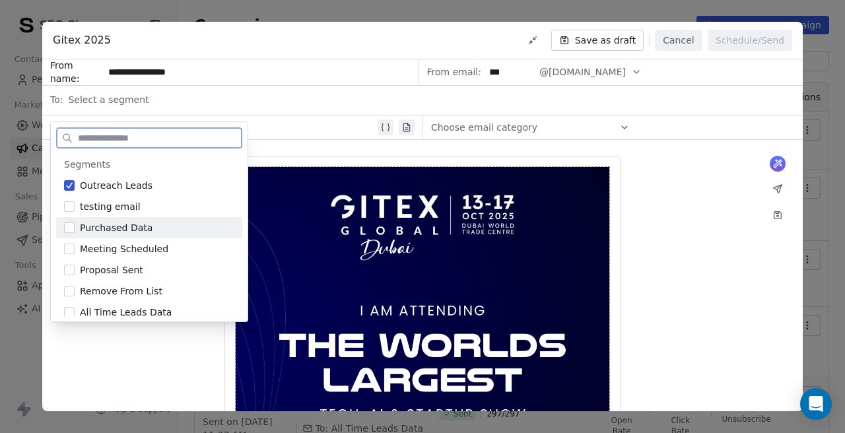
click at [69, 226] on button "Suggestions" at bounding box center [69, 228] width 11 height 11
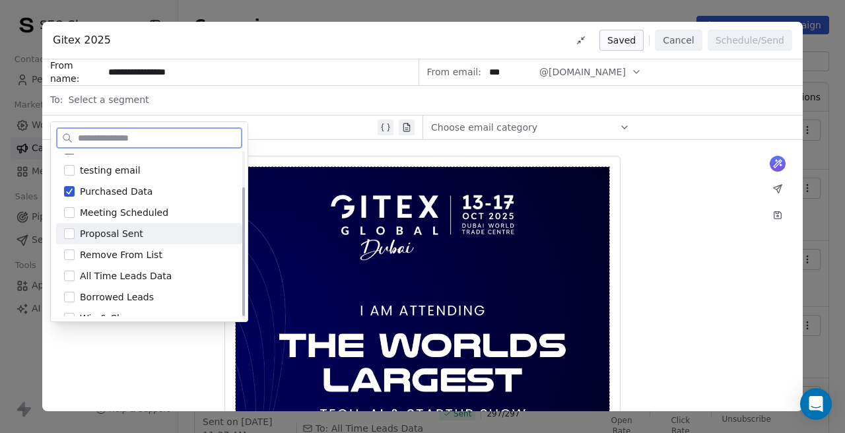
scroll to position [49, 0]
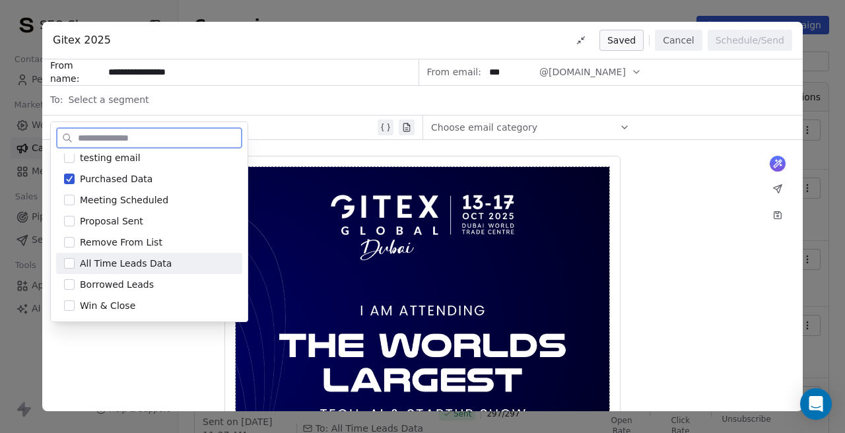
click at [69, 260] on button "Suggestions" at bounding box center [69, 263] width 11 height 11
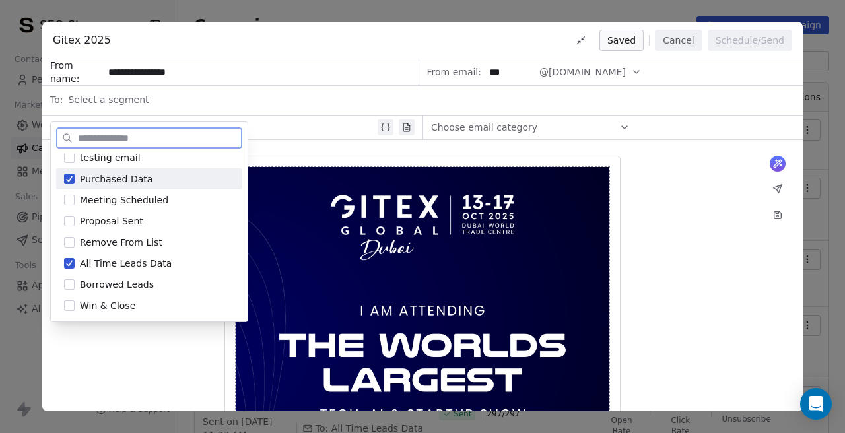
click at [73, 182] on button "Suggestions" at bounding box center [69, 179] width 11 height 11
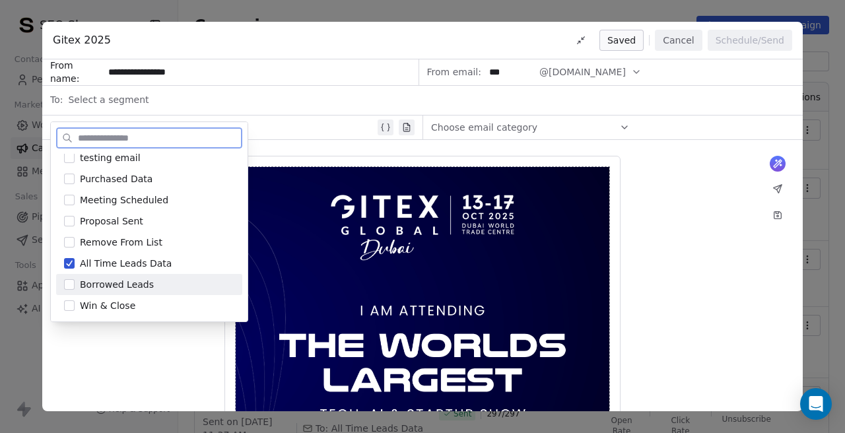
click at [75, 282] on div "Borrowed Leads" at bounding box center [149, 284] width 186 height 21
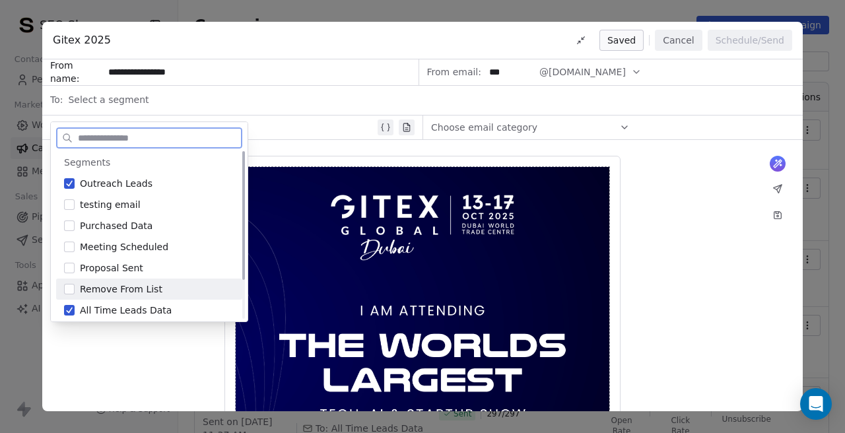
scroll to position [0, 0]
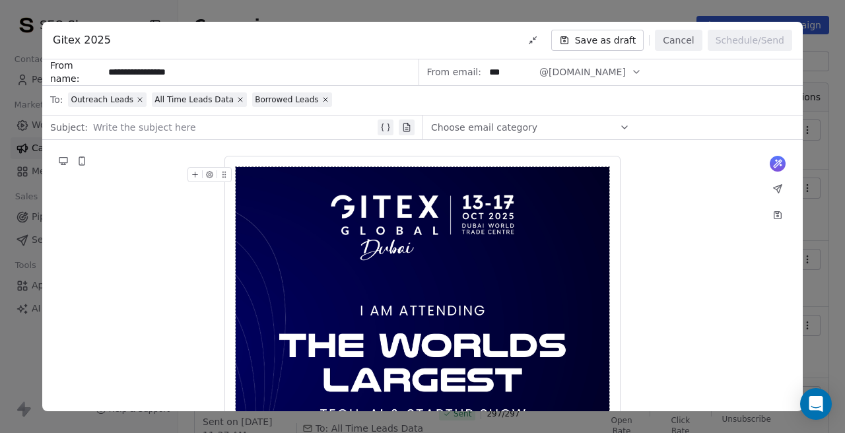
click at [178, 123] on div at bounding box center [234, 128] width 282 height 16
paste div
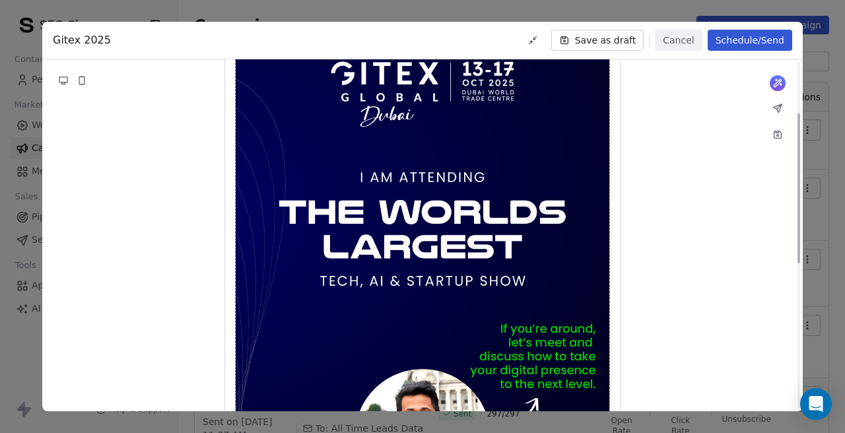
scroll to position [203, 0]
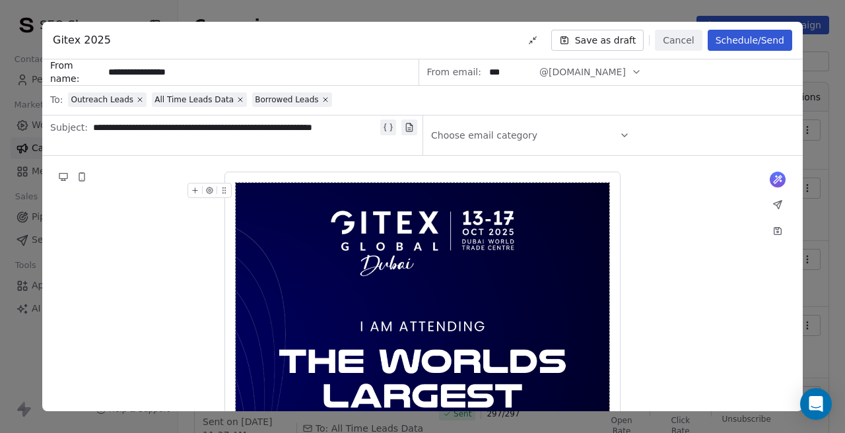
click at [606, 136] on div "Choose email category" at bounding box center [530, 135] width 199 height 37
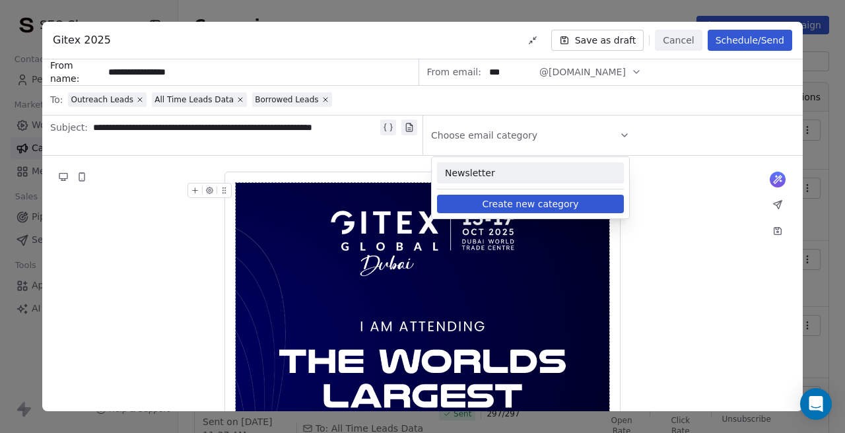
click at [508, 174] on span "Newsletter" at bounding box center [530, 172] width 171 height 13
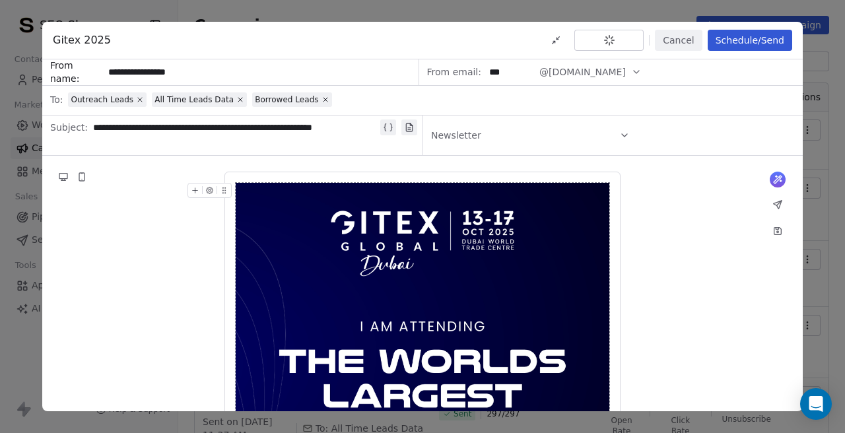
click at [734, 42] on button "Schedule/Send" at bounding box center [750, 40] width 85 height 21
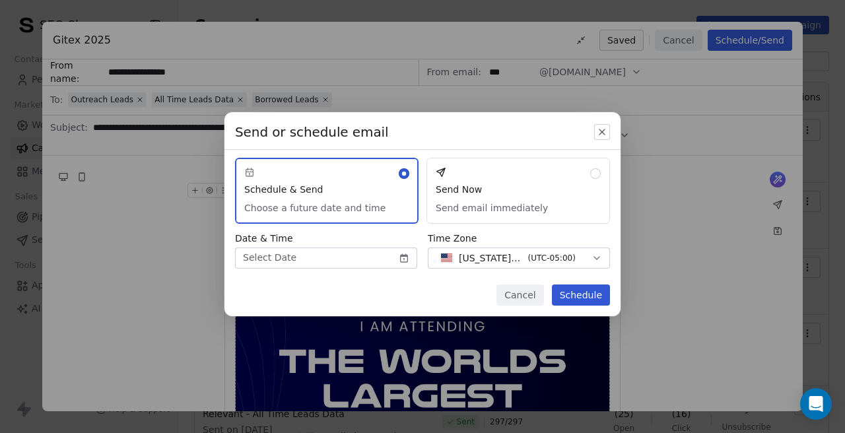
click at [402, 261] on body "SEO Shapers Contacts People Marketing Workflows Campaigns Metrics & Events Sale…" at bounding box center [422, 216] width 845 height 433
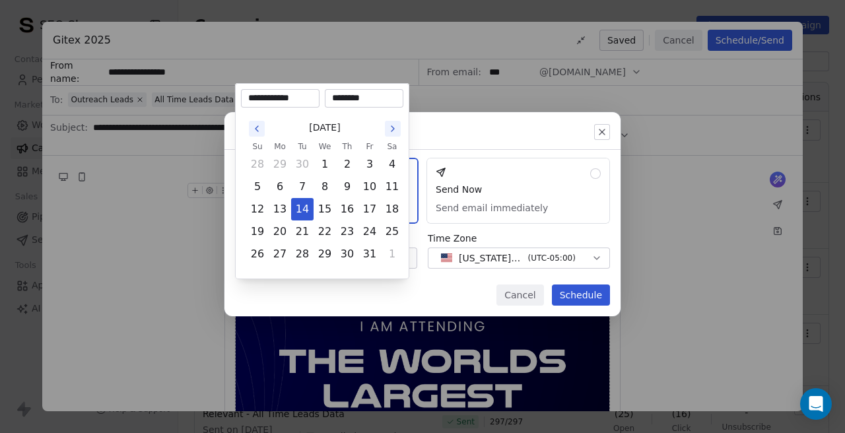
click at [340, 100] on input "********" at bounding box center [364, 98] width 73 height 13
click at [340, 102] on input "********" at bounding box center [364, 98] width 73 height 13
type input "********"
click at [312, 204] on button "14" at bounding box center [302, 209] width 21 height 21
click at [442, 301] on div "Send or schedule email Schedule & Send Choose a future date and time Send Now S…" at bounding box center [422, 216] width 845 height 251
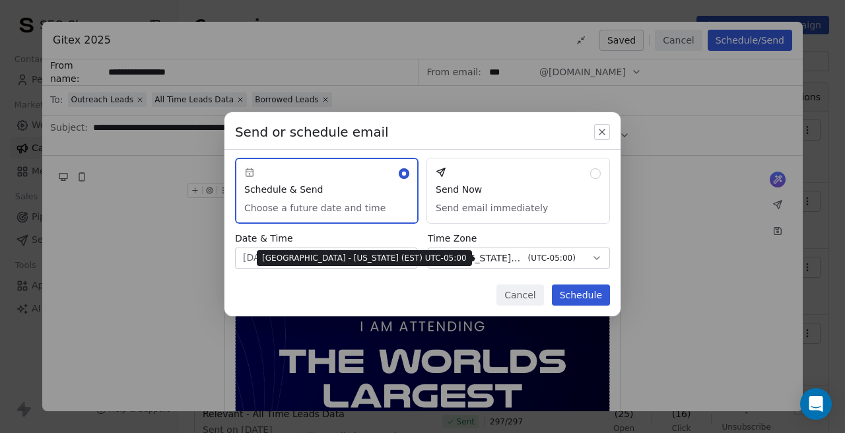
click at [504, 259] on span "[US_STATE] - EST" at bounding box center [491, 258] width 64 height 13
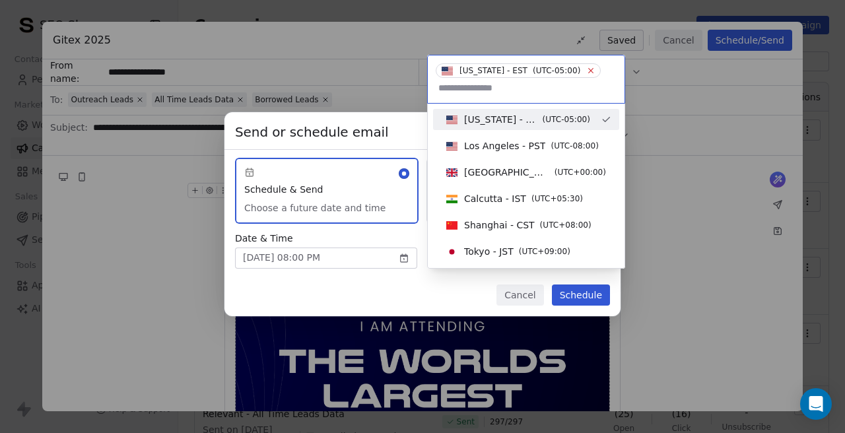
click at [589, 71] on icon at bounding box center [591, 71] width 5 height 5
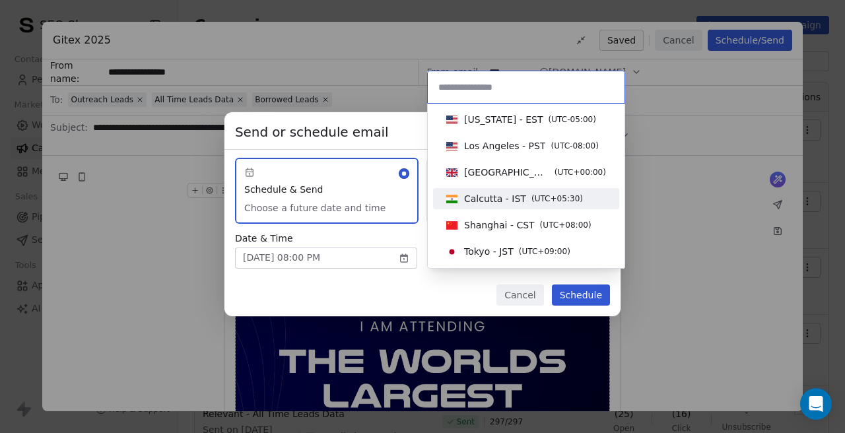
click at [477, 196] on span "Calcutta - IST" at bounding box center [495, 198] width 62 height 13
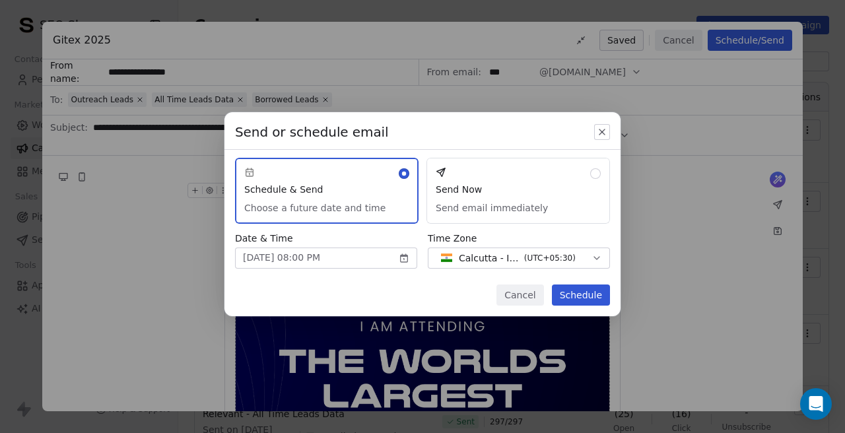
click at [571, 290] on button "Schedule" at bounding box center [581, 295] width 58 height 21
